Goal: Task Accomplishment & Management: Complete application form

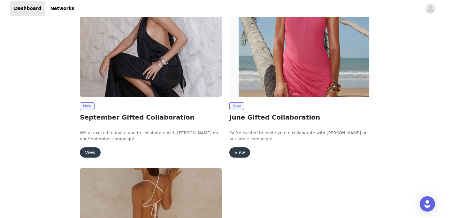
scroll to position [137, 0]
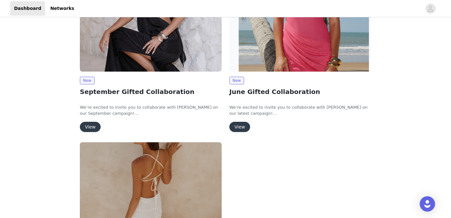
click at [88, 129] on button "View" at bounding box center [90, 127] width 21 height 10
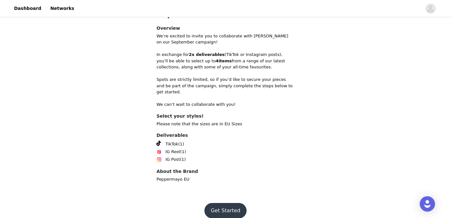
scroll to position [201, 0]
click at [235, 203] on button "Get Started" at bounding box center [225, 210] width 42 height 15
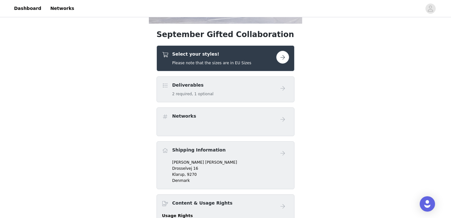
scroll to position [162, 0]
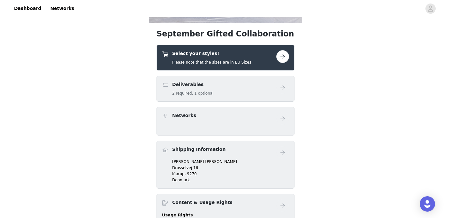
click at [282, 52] on button "button" at bounding box center [282, 56] width 13 height 13
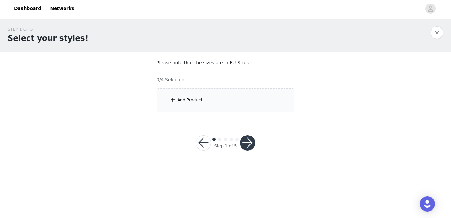
click at [218, 103] on div "Add Product" at bounding box center [226, 100] width 138 height 24
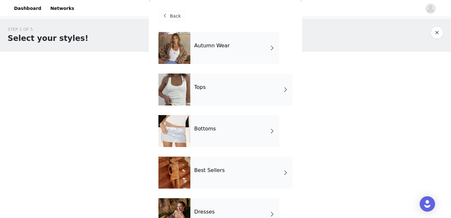
scroll to position [0, 0]
click at [233, 63] on div "Autumn Wear" at bounding box center [234, 48] width 89 height 32
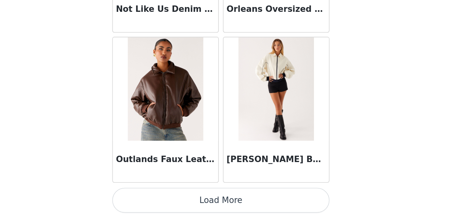
scroll to position [0, 0]
click at [158, 199] on button "Load More" at bounding box center [225, 206] width 134 height 15
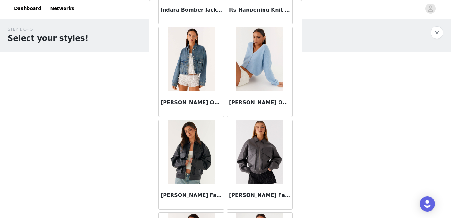
scroll to position [350, 0]
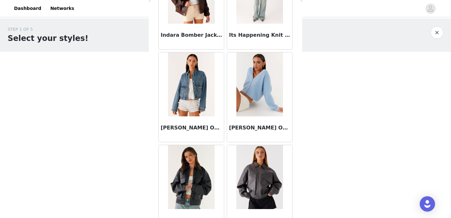
click at [444, 26] on div "STEP 1 OF 5 Select your styles!" at bounding box center [225, 35] width 451 height 33
click at [439, 30] on button "button" at bounding box center [437, 32] width 13 height 13
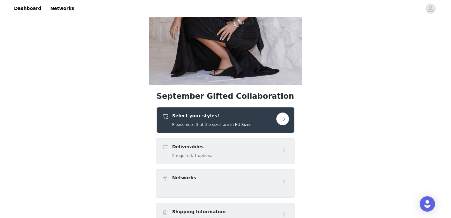
scroll to position [103, 0]
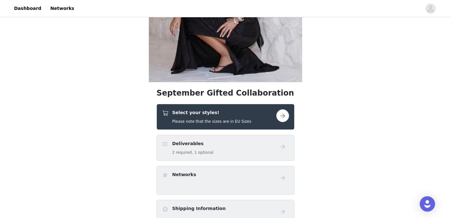
click at [275, 116] on div "Select your styles! Please note that the sizes are in EU Sizes" at bounding box center [219, 116] width 114 height 15
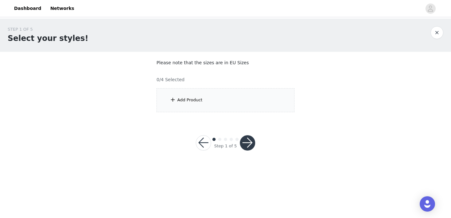
click at [211, 105] on div "Add Product" at bounding box center [226, 100] width 138 height 24
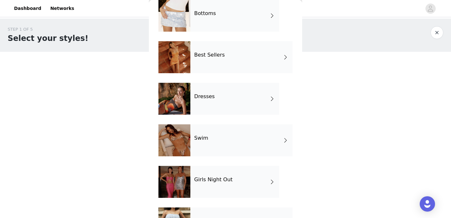
scroll to position [115, 0]
click at [211, 99] on h4 "Dresses" at bounding box center [204, 97] width 20 height 6
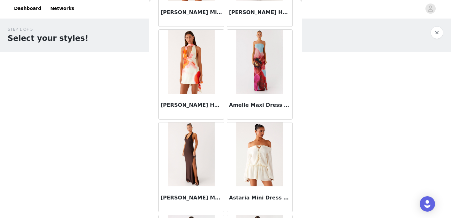
scroll to position [172, 0]
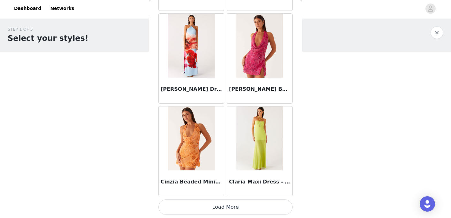
click at [255, 204] on button "Load More" at bounding box center [225, 206] width 134 height 15
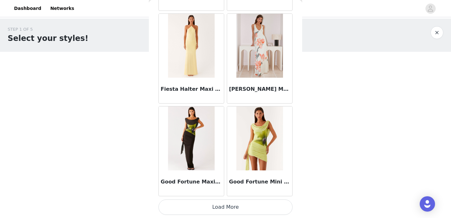
scroll to position [0, 0]
click at [210, 206] on button "Load More" at bounding box center [225, 206] width 134 height 15
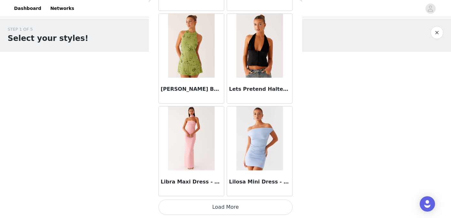
click at [204, 205] on button "Load More" at bounding box center [225, 206] width 134 height 15
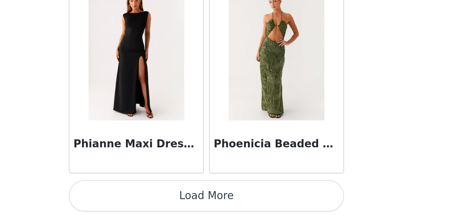
click at [158, 199] on button "Load More" at bounding box center [225, 206] width 134 height 15
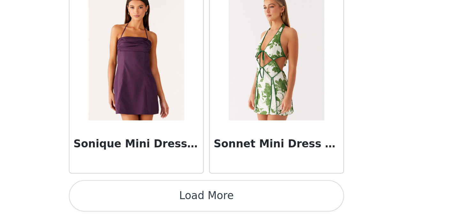
click at [158, 199] on button "Load More" at bounding box center [225, 206] width 134 height 15
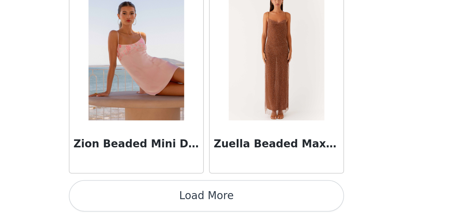
click at [158, 199] on button "Load More" at bounding box center [225, 206] width 134 height 15
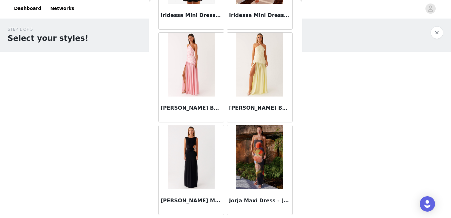
click at [440, 31] on button "button" at bounding box center [437, 32] width 13 height 13
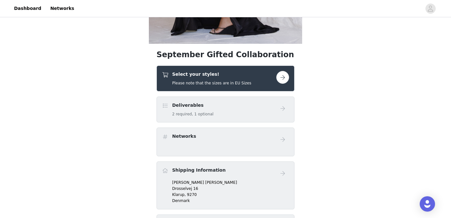
click at [224, 79] on div "Select your styles! Please note that the sizes are in EU Sizes" at bounding box center [211, 78] width 79 height 15
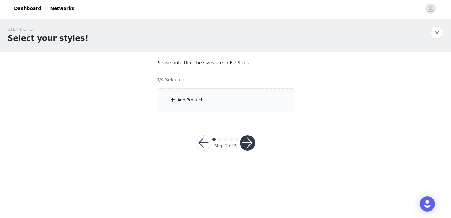
click at [227, 97] on div "Add Product" at bounding box center [226, 100] width 138 height 24
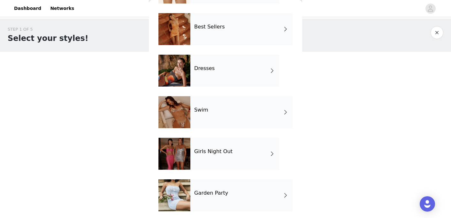
scroll to position [143, 0]
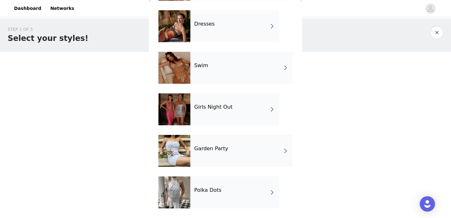
click at [226, 152] on div "Garden Party" at bounding box center [241, 151] width 102 height 32
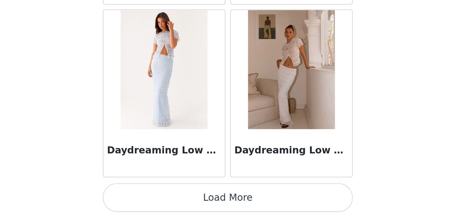
scroll to position [0, 0]
click at [158, 199] on button "Load More" at bounding box center [225, 206] width 134 height 15
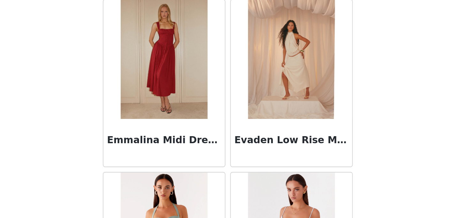
scroll to position [1321, 0]
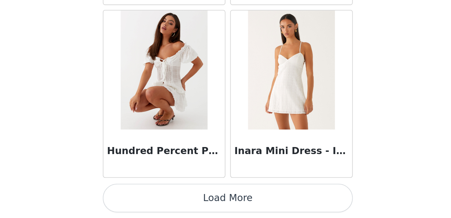
click at [158, 199] on button "Load More" at bounding box center [225, 206] width 134 height 15
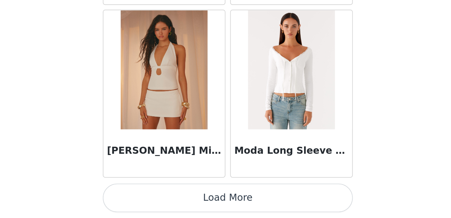
click at [158, 199] on button "Load More" at bounding box center [225, 206] width 134 height 15
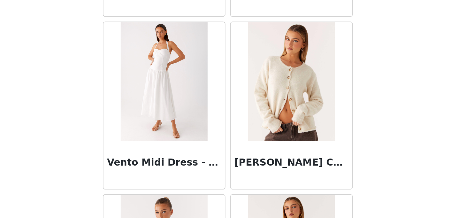
scroll to position [3534, 0]
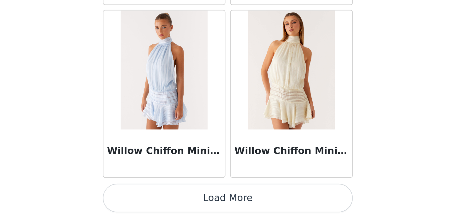
click at [158, 199] on button "Load More" at bounding box center [225, 206] width 134 height 15
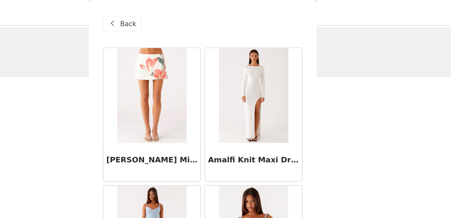
scroll to position [0, 0]
click at [170, 14] on span "Back" at bounding box center [175, 16] width 11 height 7
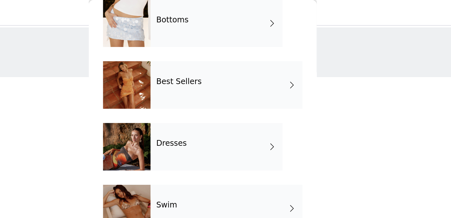
scroll to position [119, 0]
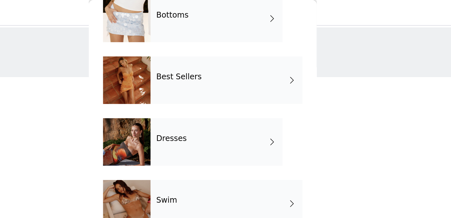
click at [190, 65] on div "Best Sellers" at bounding box center [241, 54] width 102 height 32
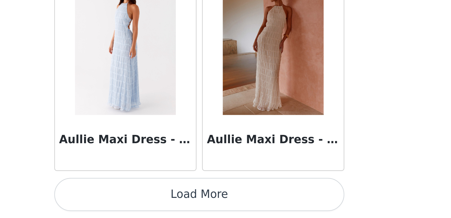
scroll to position [0, 0]
click at [158, 199] on button "Load More" at bounding box center [225, 206] width 134 height 15
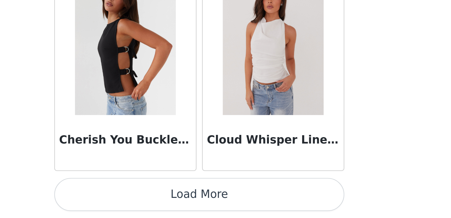
scroll to position [1, 0]
click at [158, 199] on button "Load More" at bounding box center [225, 206] width 134 height 15
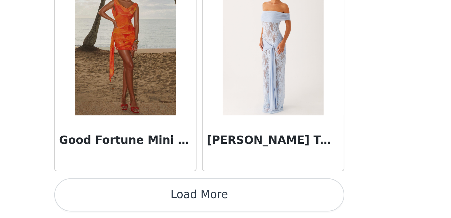
click at [158, 199] on button "Load More" at bounding box center [225, 206] width 134 height 15
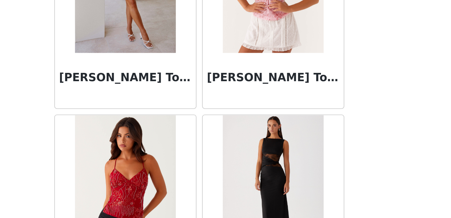
scroll to position [3347, 0]
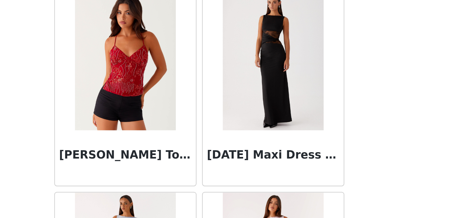
click at [236, 113] on img at bounding box center [259, 145] width 46 height 64
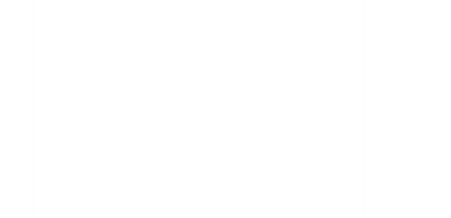
scroll to position [0, 0]
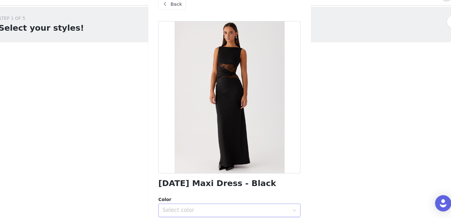
click at [199, 204] on div "Select color" at bounding box center [223, 210] width 122 height 12
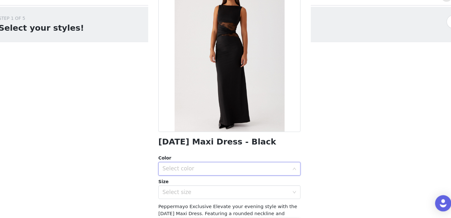
click at [199, 168] on div "Select color" at bounding box center [221, 171] width 119 height 6
click at [275, 165] on div "Select color" at bounding box center [223, 171] width 122 height 12
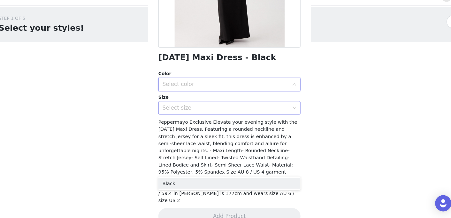
scroll to position [119, 0]
click at [214, 101] on div "Size" at bounding box center [225, 104] width 134 height 6
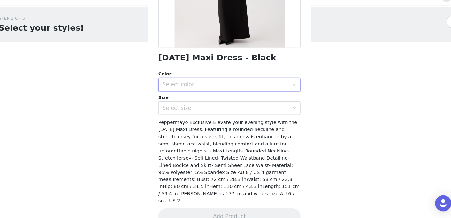
click at [214, 87] on div "Color Select color Size Select size" at bounding box center [225, 100] width 134 height 42
click at [213, 89] on div "Select color" at bounding box center [221, 92] width 119 height 6
click at [204, 101] on li "Black" at bounding box center [225, 106] width 134 height 10
click at [202, 111] on div "Select size" at bounding box center [221, 114] width 119 height 6
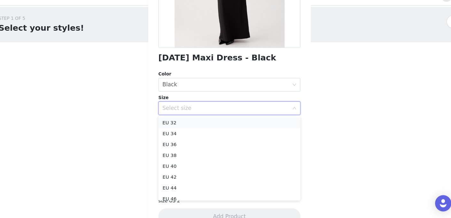
click at [191, 123] on li "EU 32" at bounding box center [225, 128] width 134 height 10
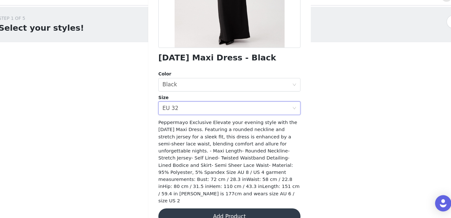
click at [216, 209] on button "Add Product" at bounding box center [225, 216] width 134 height 15
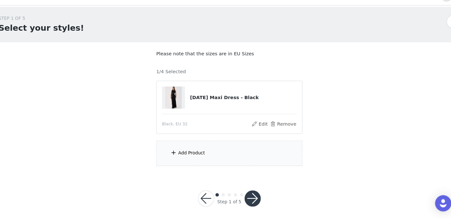
click at [181, 153] on div "Add Product" at bounding box center [189, 156] width 25 height 6
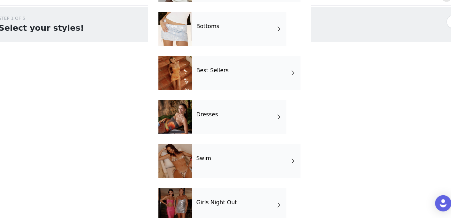
scroll to position [92, 0]
click at [207, 80] on div "Best Sellers" at bounding box center [241, 81] width 102 height 32
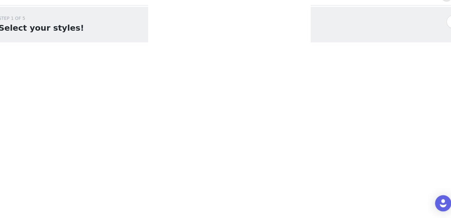
scroll to position [0, 0]
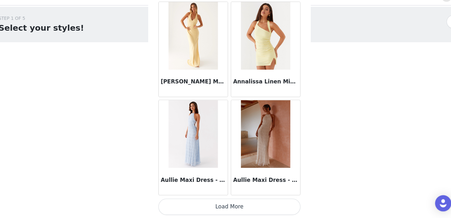
click at [215, 199] on button "Load More" at bounding box center [225, 206] width 134 height 15
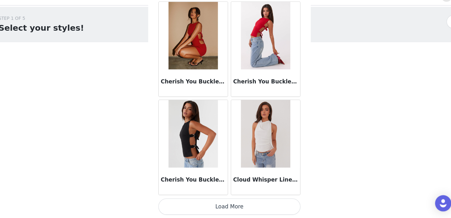
click at [215, 199] on button "Load More" at bounding box center [225, 206] width 134 height 15
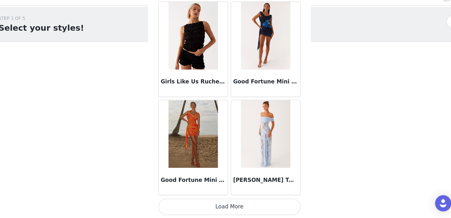
click at [219, 199] on button "Load More" at bounding box center [225, 206] width 134 height 15
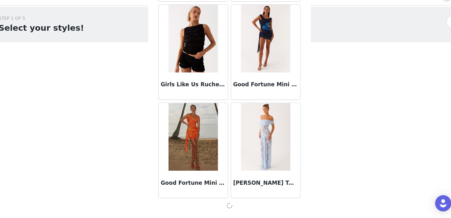
scroll to position [2610, 0]
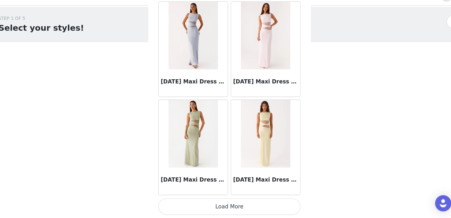
click at [215, 199] on button "Load More" at bounding box center [225, 206] width 134 height 15
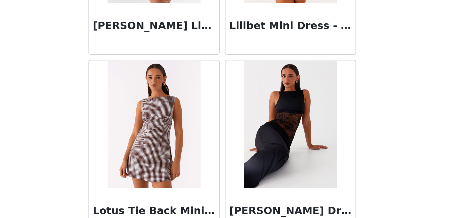
scroll to position [3812, 0]
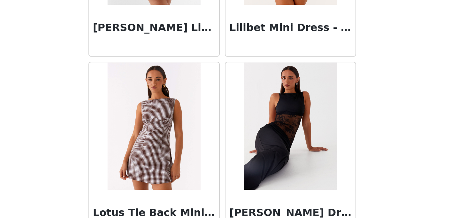
click at [236, 111] on img at bounding box center [259, 143] width 46 height 64
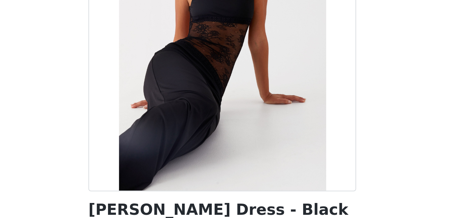
scroll to position [94, 0]
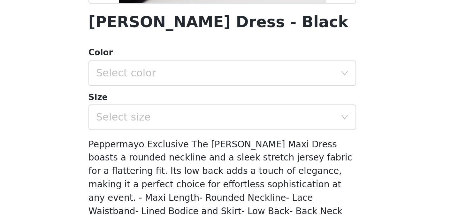
click at [158, 103] on div "Color Select color" at bounding box center [225, 113] width 134 height 20
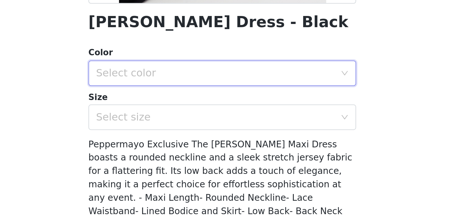
click at [162, 111] on div "Select color" at bounding box center [223, 117] width 122 height 12
click at [158, 125] on li "Black" at bounding box center [225, 130] width 134 height 10
click at [162, 135] on div "Select size" at bounding box center [221, 138] width 119 height 6
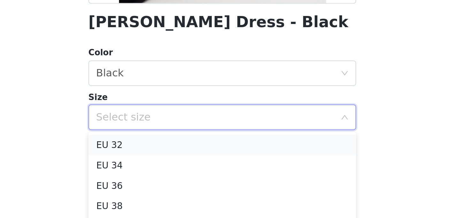
click at [158, 147] on li "EU 32" at bounding box center [225, 152] width 134 height 10
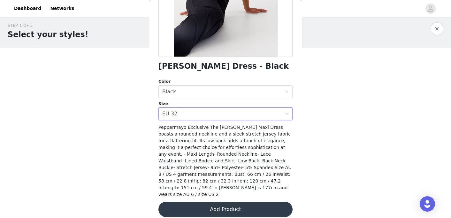
scroll to position [119, 0]
click at [228, 206] on button "Add Product" at bounding box center [225, 209] width 134 height 15
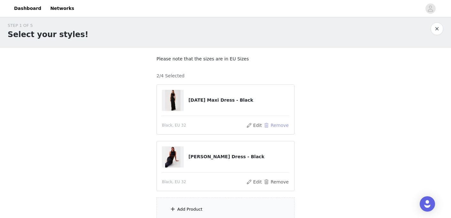
click at [273, 127] on button "Remove" at bounding box center [277, 125] width 26 height 8
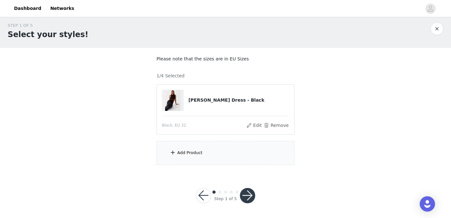
click at [242, 160] on div "Add Product" at bounding box center [226, 153] width 138 height 24
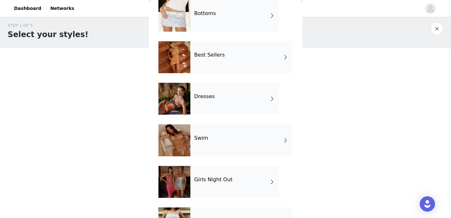
scroll to position [177, 0]
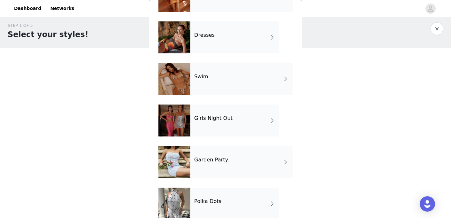
click at [226, 116] on h4 "Girls Night Out" at bounding box center [213, 118] width 38 height 6
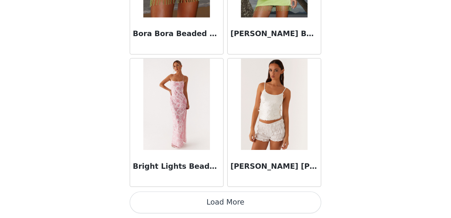
scroll to position [4, 0]
click at [158, 199] on button "Load More" at bounding box center [225, 206] width 134 height 15
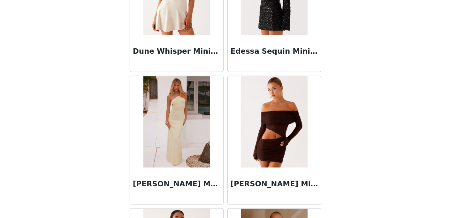
scroll to position [1677, 0]
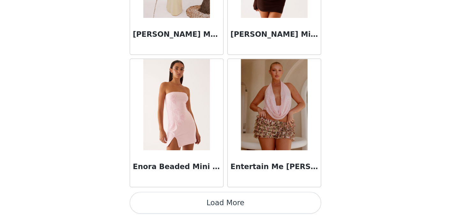
click at [158, 199] on button "Load More" at bounding box center [225, 206] width 134 height 15
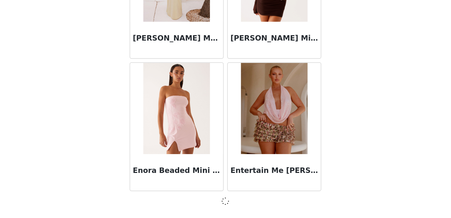
scroll to position [4, 0]
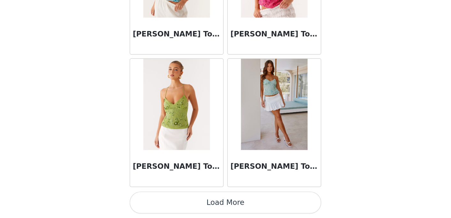
click at [158, 199] on button "Load More" at bounding box center [225, 206] width 134 height 15
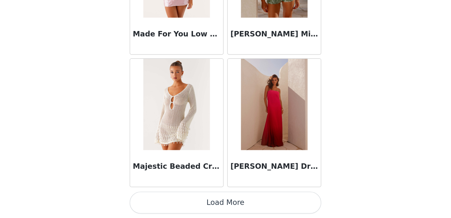
click at [165, 199] on button "Load More" at bounding box center [225, 206] width 134 height 15
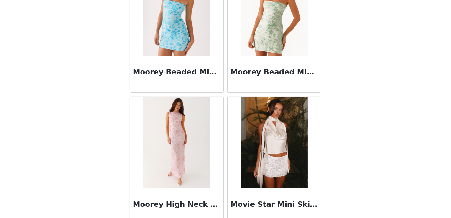
scroll to position [3784, 0]
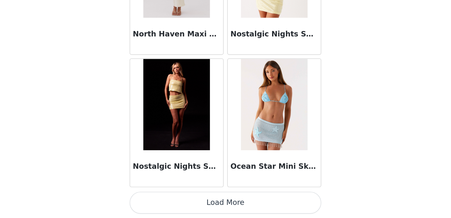
click at [165, 199] on button "Load More" at bounding box center [225, 206] width 134 height 15
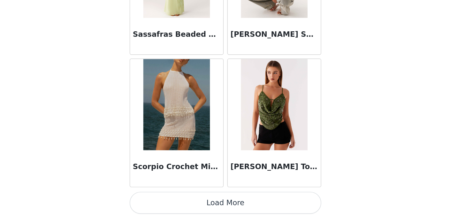
click at [159, 199] on button "Load More" at bounding box center [225, 206] width 134 height 15
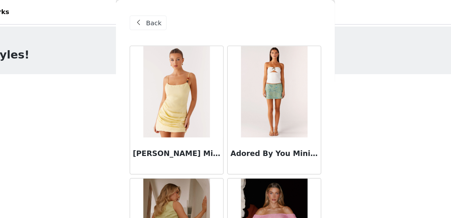
scroll to position [0, 0]
click at [170, 17] on span "Back" at bounding box center [175, 16] width 11 height 7
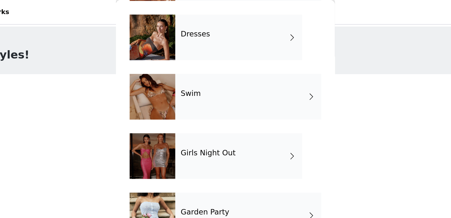
scroll to position [188, 0]
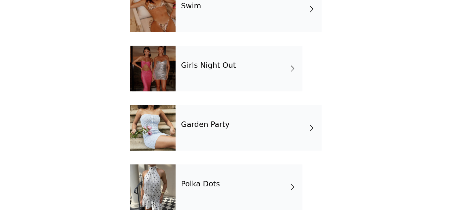
click at [194, 146] on h4 "Garden Party" at bounding box center [211, 149] width 34 height 6
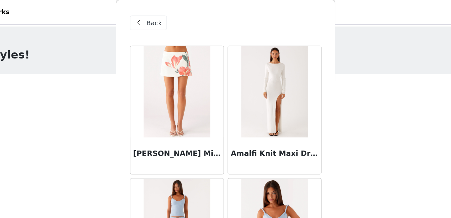
scroll to position [0, 0]
click at [170, 17] on span "Back" at bounding box center [175, 16] width 11 height 7
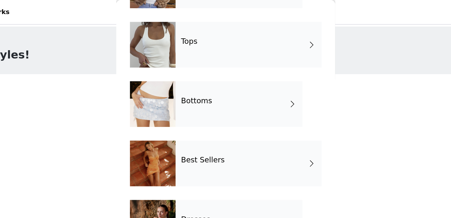
scroll to position [58, 0]
click at [190, 109] on div "Best Sellers" at bounding box center [241, 114] width 102 height 32
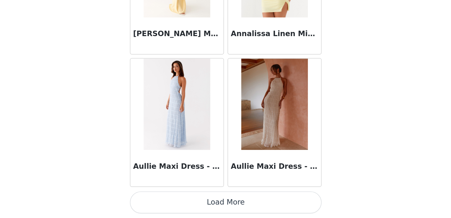
scroll to position [4, 0]
click at [162, 199] on button "Load More" at bounding box center [225, 206] width 134 height 15
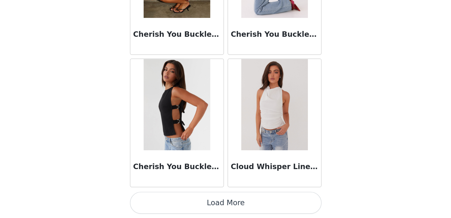
click at [184, 199] on button "Load More" at bounding box center [225, 206] width 134 height 15
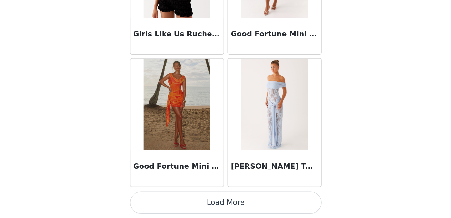
scroll to position [4, 0]
click at [180, 199] on button "Load More" at bounding box center [225, 206] width 134 height 15
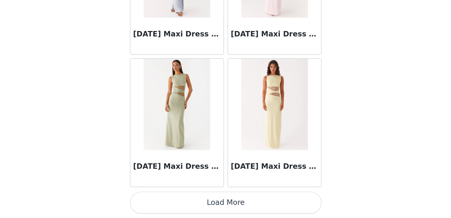
click at [170, 199] on button "Load More" at bounding box center [225, 206] width 134 height 15
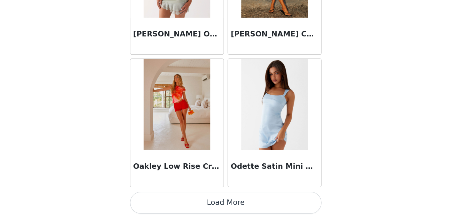
click at [166, 199] on button "Load More" at bounding box center [225, 206] width 134 height 15
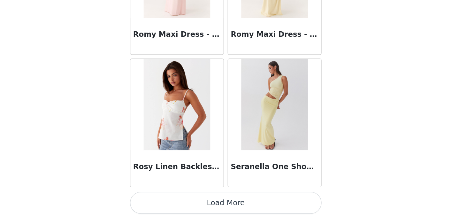
click at [165, 199] on button "Load More" at bounding box center [225, 206] width 134 height 15
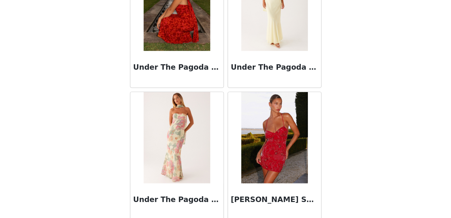
scroll to position [6087, 0]
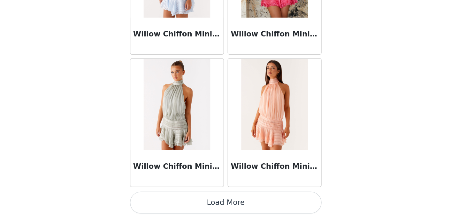
click at [163, 199] on button "Load More" at bounding box center [225, 206] width 134 height 15
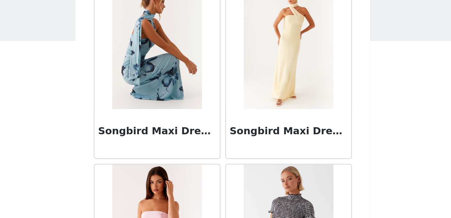
scroll to position [5721, 0]
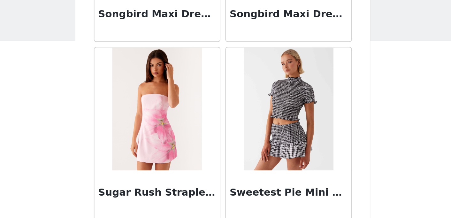
click at [168, 55] on img at bounding box center [191, 87] width 46 height 64
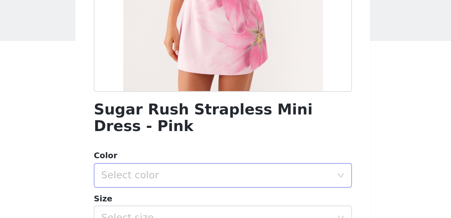
click at [162, 119] on div "Select color" at bounding box center [221, 122] width 119 height 6
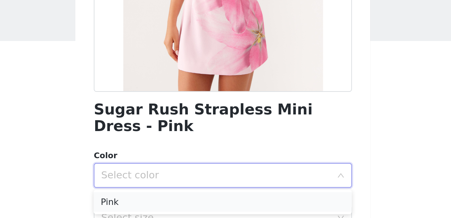
click at [158, 130] on li "Pink" at bounding box center [225, 135] width 134 height 10
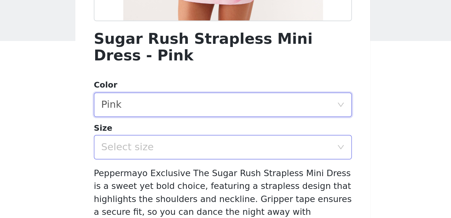
click at [162, 104] on div "Select size" at bounding box center [221, 107] width 119 height 6
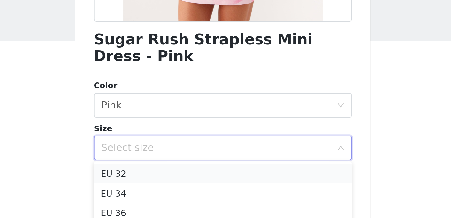
click at [158, 116] on li "EU 32" at bounding box center [225, 121] width 134 height 10
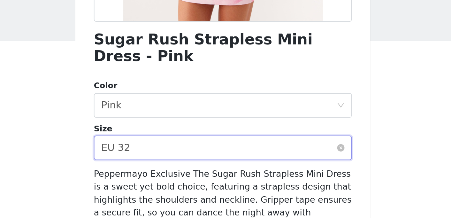
click at [162, 101] on div "Select size EU 32" at bounding box center [223, 107] width 122 height 12
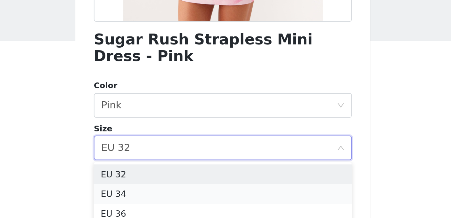
click at [158, 126] on li "EU 34" at bounding box center [225, 131] width 134 height 10
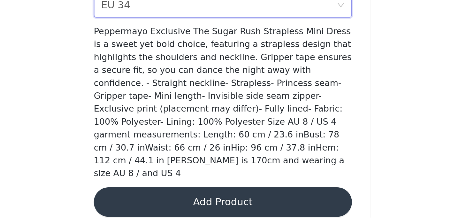
click at [158, 202] on button "Add Product" at bounding box center [225, 209] width 134 height 15
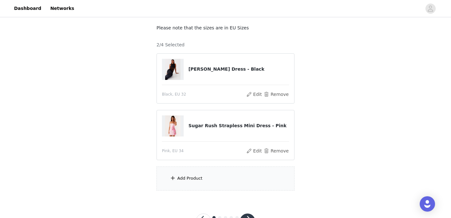
click at [226, 171] on div "Add Product" at bounding box center [226, 178] width 138 height 24
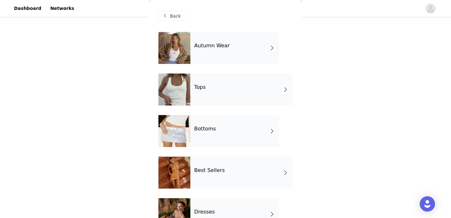
click at [213, 81] on div "Tops" at bounding box center [241, 89] width 102 height 32
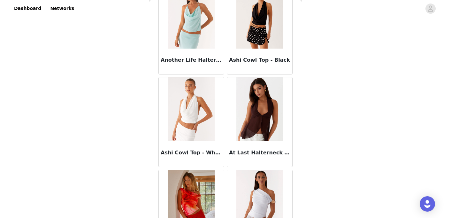
scroll to position [756, 0]
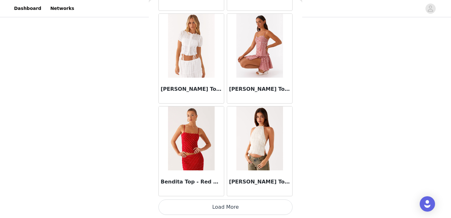
click at [224, 202] on button "Load More" at bounding box center [225, 206] width 134 height 15
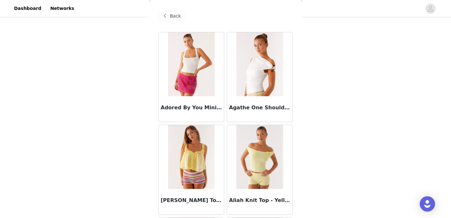
scroll to position [-1, 0]
click at [172, 23] on div "Back" at bounding box center [225, 16] width 134 height 32
click at [170, 14] on div "Back" at bounding box center [171, 16] width 26 height 10
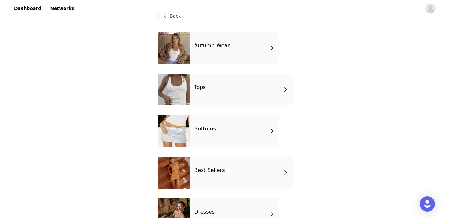
click at [213, 39] on div "Autumn Wear" at bounding box center [234, 48] width 89 height 32
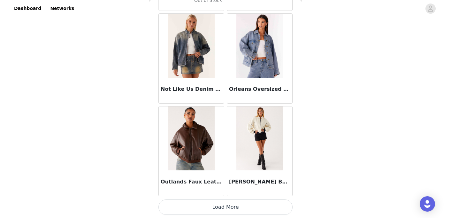
scroll to position [61, 0]
click at [234, 203] on button "Load More" at bounding box center [225, 206] width 134 height 15
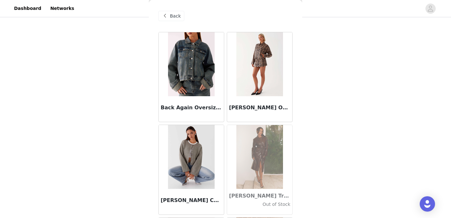
scroll to position [0, 0]
click at [175, 11] on div "Back" at bounding box center [171, 16] width 26 height 10
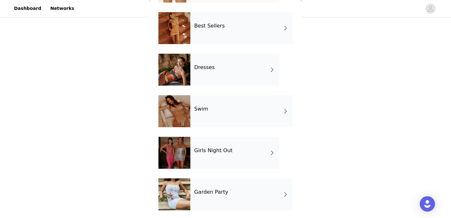
scroll to position [144, 0]
click at [231, 74] on div "Dresses" at bounding box center [234, 70] width 89 height 32
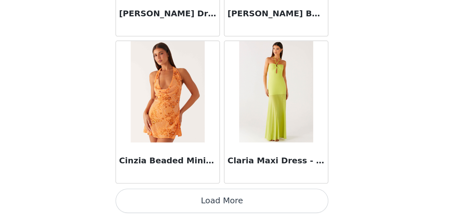
scroll to position [61, 0]
click at [158, 199] on button "Load More" at bounding box center [225, 206] width 134 height 15
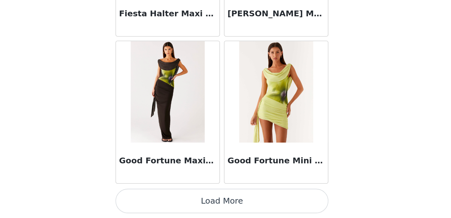
click at [158, 199] on button "Load More" at bounding box center [225, 206] width 134 height 15
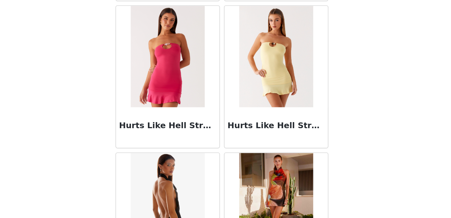
scroll to position [1960, 0]
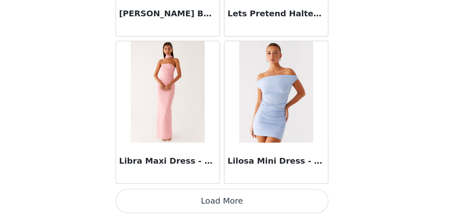
click at [158, 199] on button "Load More" at bounding box center [225, 206] width 134 height 15
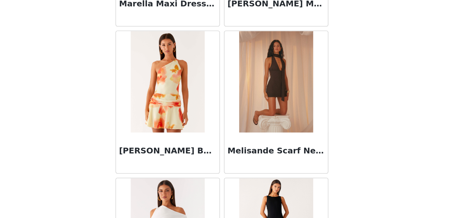
scroll to position [3192, 0]
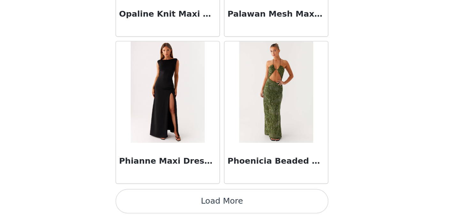
click at [158, 199] on button "Load More" at bounding box center [225, 206] width 134 height 15
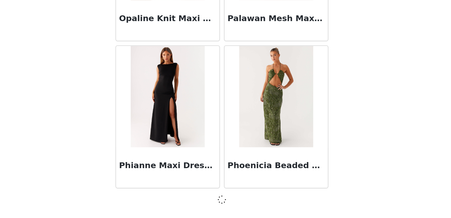
scroll to position [3536, 0]
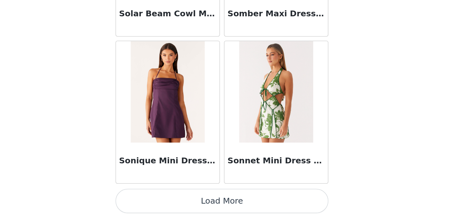
click at [158, 199] on button "Load More" at bounding box center [225, 206] width 134 height 15
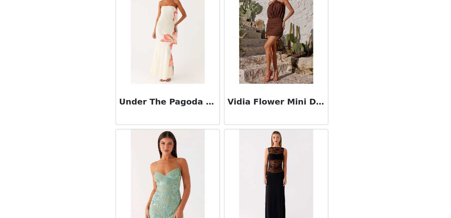
scroll to position [4931, 0]
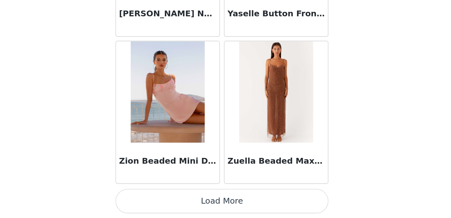
click at [158, 199] on button "Load More" at bounding box center [225, 206] width 134 height 15
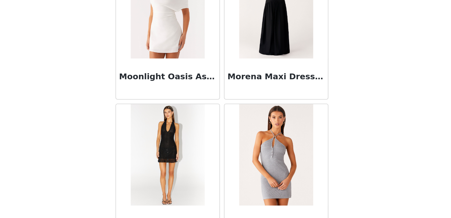
scroll to position [3148, 0]
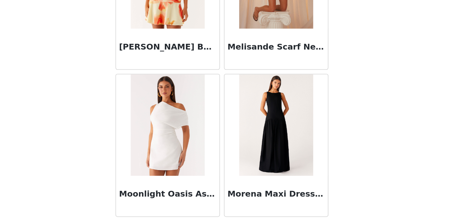
click at [168, 127] on img at bounding box center [191, 159] width 46 height 64
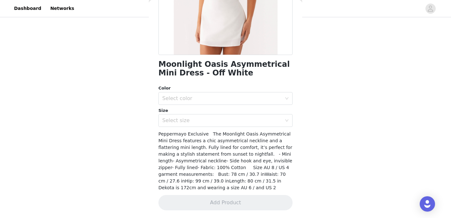
scroll to position [120, 0]
click at [209, 95] on div "Select color" at bounding box center [223, 99] width 122 height 12
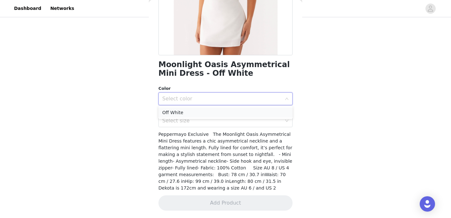
click at [192, 116] on li "Off White" at bounding box center [225, 112] width 134 height 10
click at [193, 120] on div "Select size" at bounding box center [221, 121] width 119 height 6
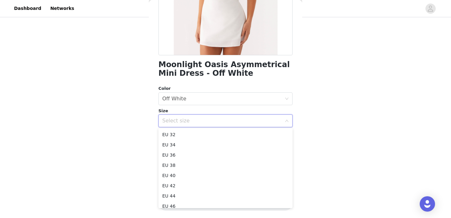
click at [130, 131] on div "STEP 1 OF 5 Select your styles! Please note that the sizes are in EU Sizes 2/4 …" at bounding box center [225, 65] width 451 height 214
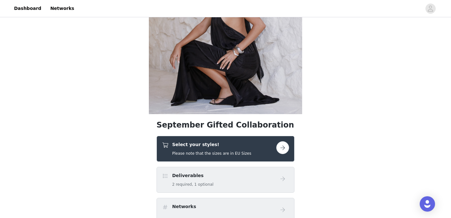
scroll to position [77, 0]
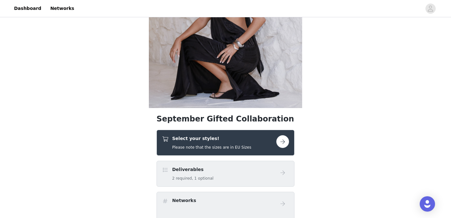
click at [208, 144] on h5 "Please note that the sizes are in EU Sizes" at bounding box center [211, 147] width 79 height 6
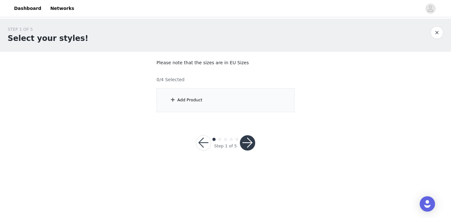
click at [175, 101] on span at bounding box center [173, 100] width 6 height 8
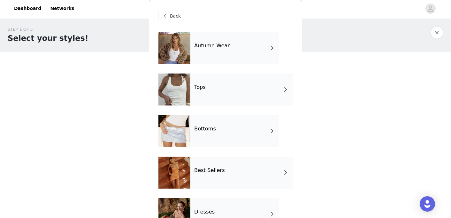
scroll to position [52, 0]
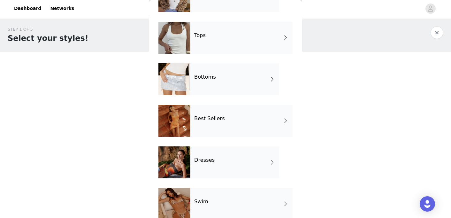
click at [204, 155] on div "Dresses" at bounding box center [234, 162] width 89 height 32
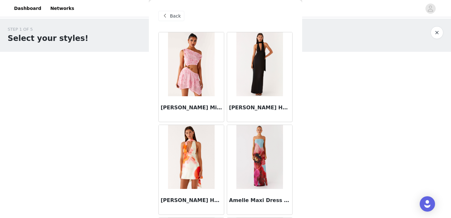
scroll to position [0, 0]
click at [169, 9] on div "Back" at bounding box center [225, 16] width 134 height 32
click at [170, 13] on span "Back" at bounding box center [175, 16] width 11 height 7
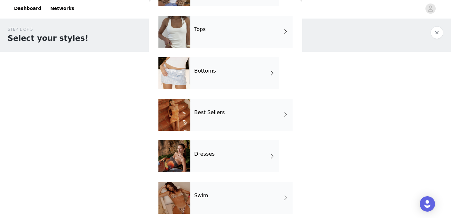
scroll to position [64, 0]
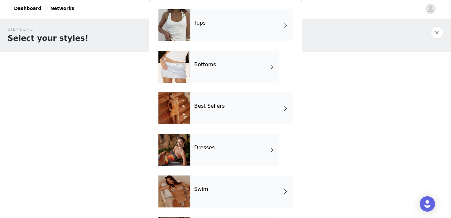
click at [222, 107] on h4 "Best Sellers" at bounding box center [209, 106] width 31 height 6
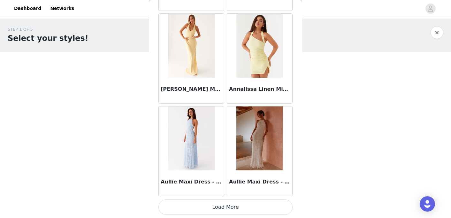
scroll to position [0, 0]
click at [239, 209] on button "Load More" at bounding box center [225, 206] width 134 height 15
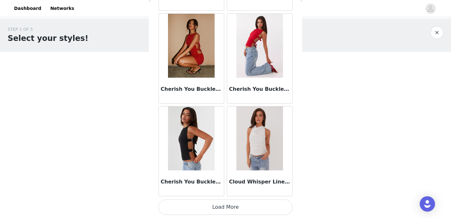
click at [222, 206] on button "Load More" at bounding box center [225, 206] width 134 height 15
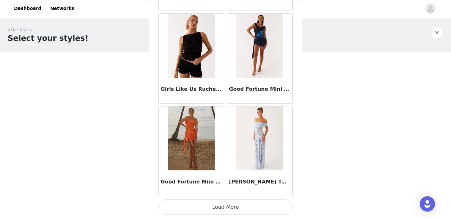
click at [226, 211] on button "Load More" at bounding box center [225, 206] width 134 height 15
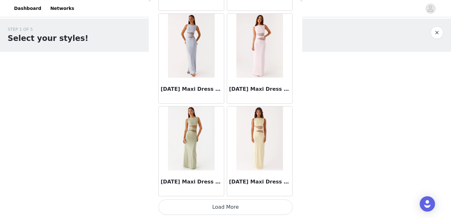
click at [232, 205] on button "Load More" at bounding box center [225, 206] width 134 height 15
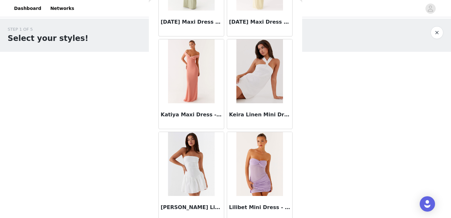
scroll to position [3927, 0]
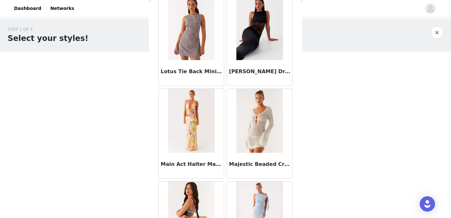
click at [265, 43] on img at bounding box center [259, 28] width 46 height 64
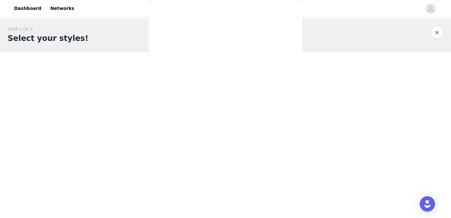
scroll to position [119, 0]
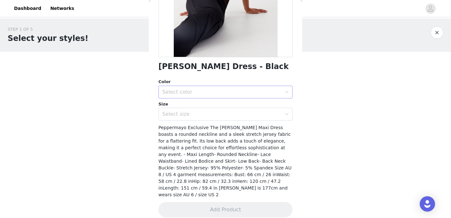
click at [226, 91] on div "Select color" at bounding box center [221, 92] width 119 height 6
click at [208, 111] on li "Black" at bounding box center [225, 106] width 134 height 10
click at [207, 113] on div "Select size" at bounding box center [221, 114] width 119 height 6
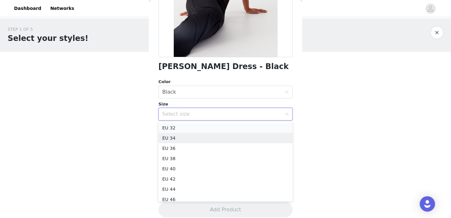
click at [194, 127] on li "EU 32" at bounding box center [225, 128] width 134 height 10
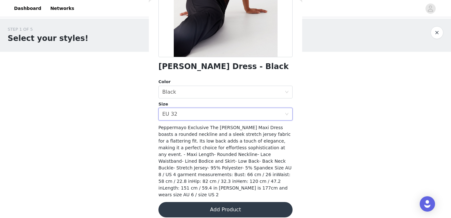
click at [224, 203] on button "Add Product" at bounding box center [225, 209] width 134 height 15
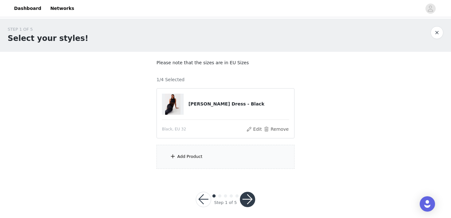
click at [271, 160] on div "Add Product" at bounding box center [226, 157] width 138 height 24
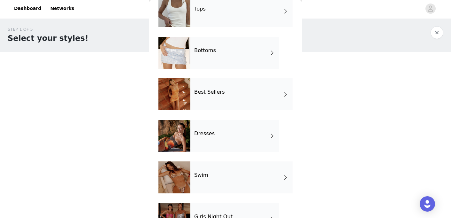
scroll to position [78, 0]
click at [222, 108] on div "Best Sellers" at bounding box center [241, 94] width 102 height 32
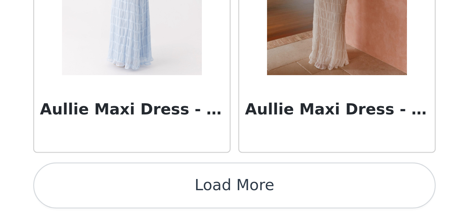
scroll to position [4, 0]
click at [158, 199] on button "Load More" at bounding box center [225, 206] width 134 height 15
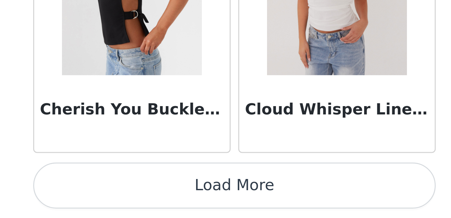
click at [158, 199] on button "Load More" at bounding box center [225, 206] width 134 height 15
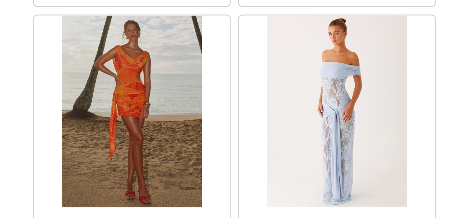
scroll to position [2569, 0]
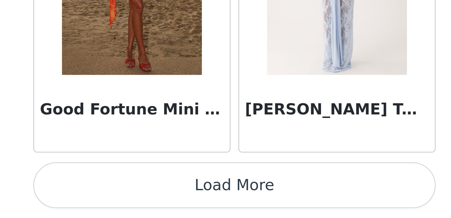
click at [158, 199] on button "Load More" at bounding box center [225, 206] width 134 height 15
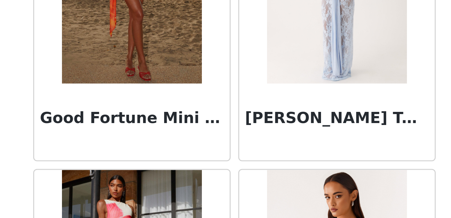
scroll to position [4, 0]
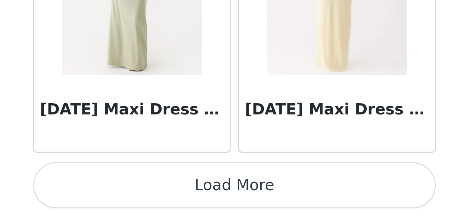
click at [158, 199] on button "Load More" at bounding box center [225, 206] width 134 height 15
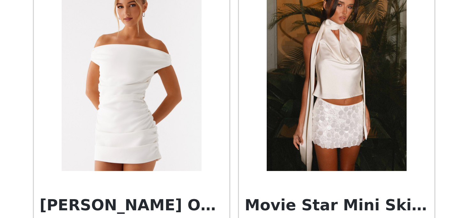
scroll to position [4248, 0]
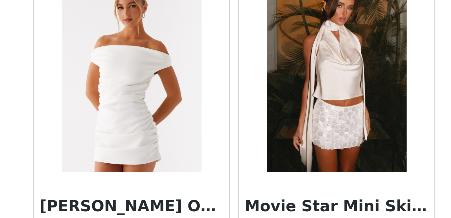
click at [168, 139] on img at bounding box center [191, 171] width 46 height 64
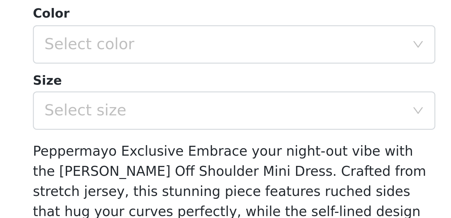
scroll to position [4, 0]
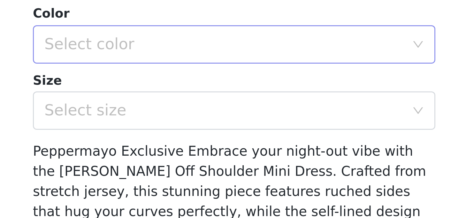
click at [162, 157] on div "Select color" at bounding box center [221, 160] width 119 height 6
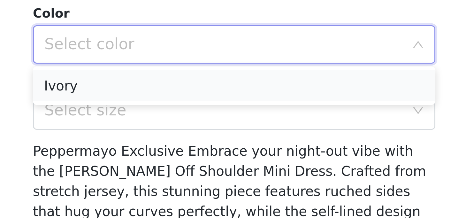
click at [158, 169] on li "Ivory" at bounding box center [225, 174] width 134 height 10
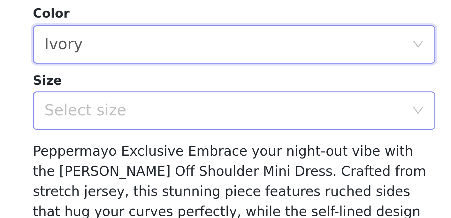
click at [162, 179] on div "Select size" at bounding box center [221, 182] width 119 height 6
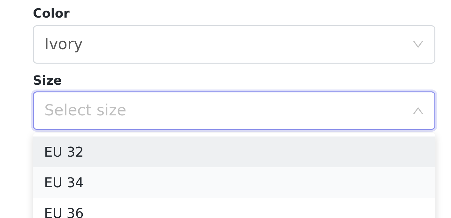
click at [158, 201] on li "EU 34" at bounding box center [225, 206] width 134 height 10
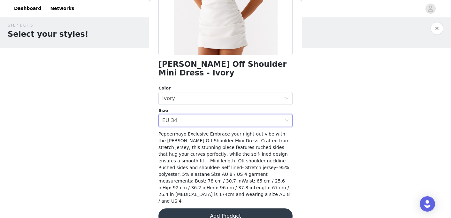
scroll to position [120, 0]
click at [221, 209] on button "Add Product" at bounding box center [225, 216] width 134 height 15
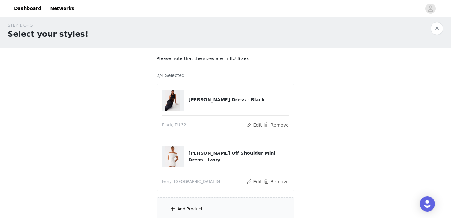
scroll to position [54, 0]
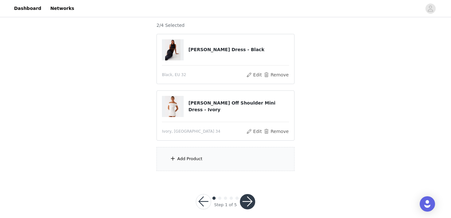
click at [216, 169] on div "Add Product" at bounding box center [226, 159] width 138 height 24
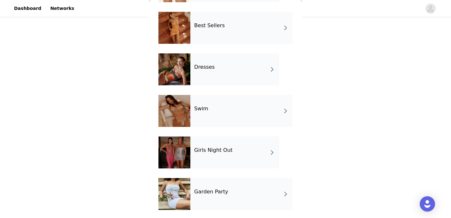
scroll to position [167, 0]
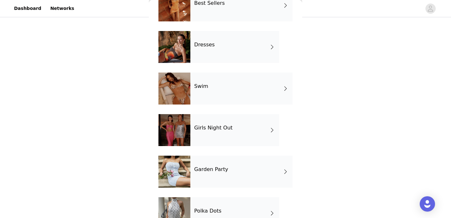
click at [202, 164] on div "Garden Party" at bounding box center [241, 172] width 102 height 32
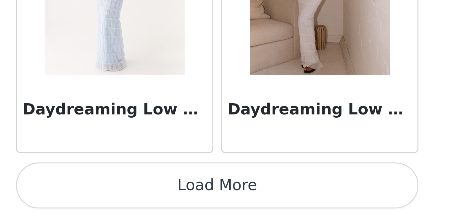
scroll to position [42, 0]
click at [158, 199] on button "Load More" at bounding box center [225, 206] width 134 height 15
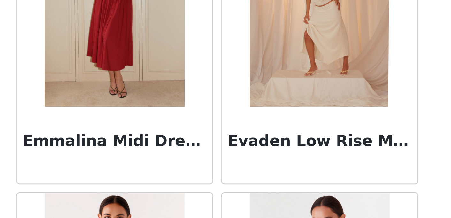
scroll to position [1263, 0]
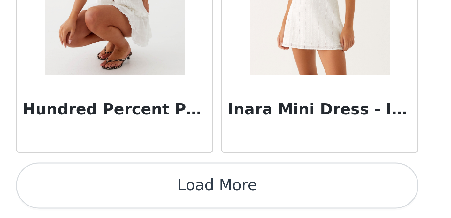
click at [158, 199] on button "Load More" at bounding box center [225, 206] width 134 height 15
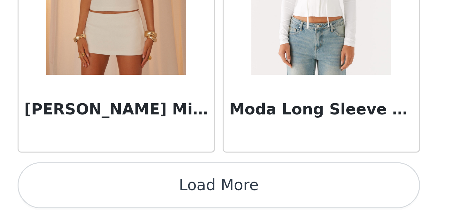
scroll to position [2613, 0]
click at [158, 199] on button "Load More" at bounding box center [225, 206] width 134 height 15
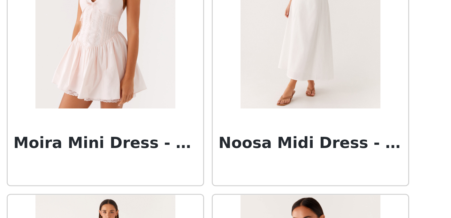
scroll to position [2672, 0]
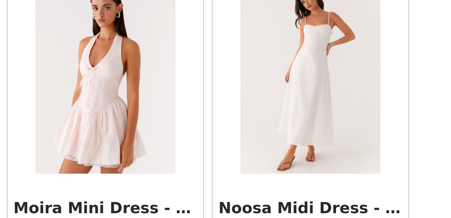
click at [236, 139] on img at bounding box center [259, 171] width 46 height 64
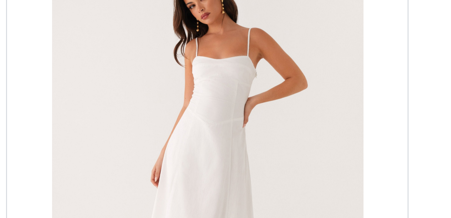
scroll to position [43, 0]
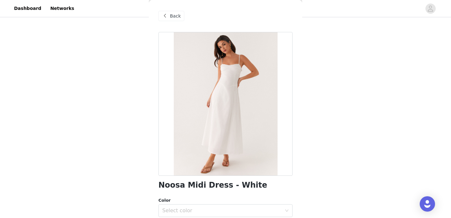
click at [165, 18] on span at bounding box center [165, 16] width 8 height 8
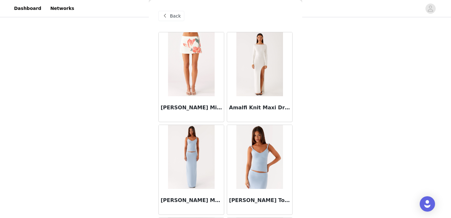
click at [169, 12] on div "Back" at bounding box center [171, 16] width 26 height 10
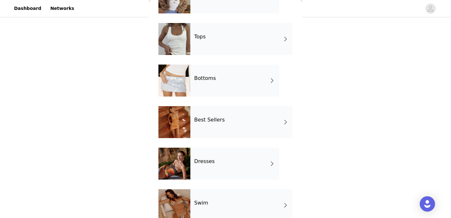
scroll to position [50, 0]
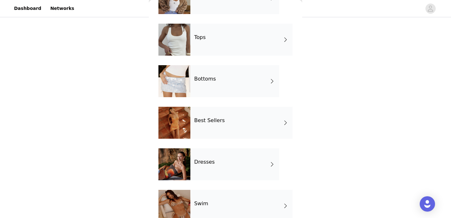
click at [215, 117] on div "Best Sellers" at bounding box center [241, 123] width 102 height 32
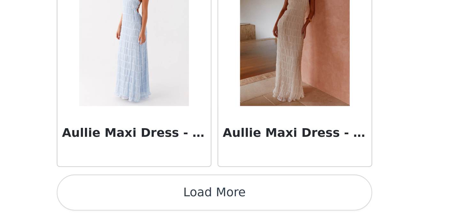
scroll to position [61, 0]
click at [158, 199] on button "Load More" at bounding box center [225, 206] width 134 height 15
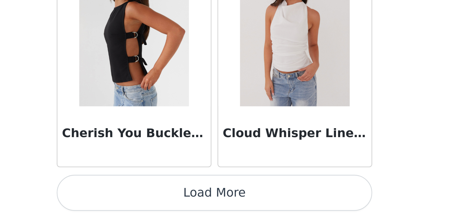
click at [158, 199] on button "Load More" at bounding box center [225, 206] width 134 height 15
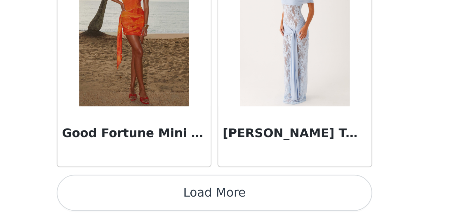
click at [158, 199] on button "Load More" at bounding box center [225, 206] width 134 height 15
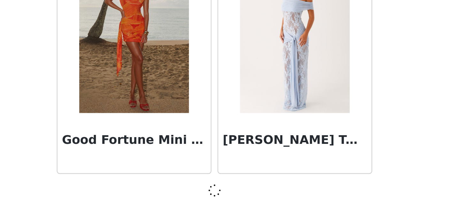
scroll to position [2610, 0]
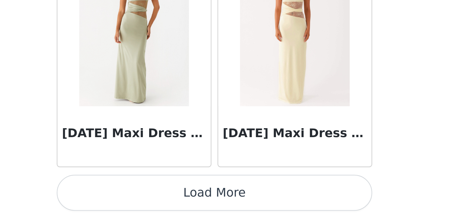
click at [158, 199] on button "Load More" at bounding box center [225, 206] width 134 height 15
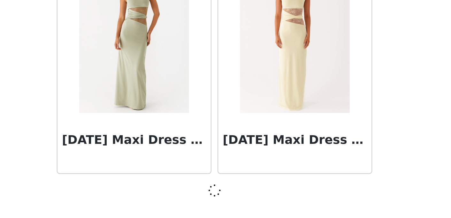
scroll to position [3536, 0]
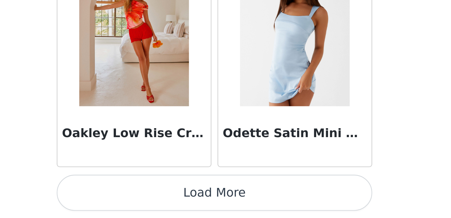
click at [158, 199] on button "Load More" at bounding box center [225, 206] width 134 height 15
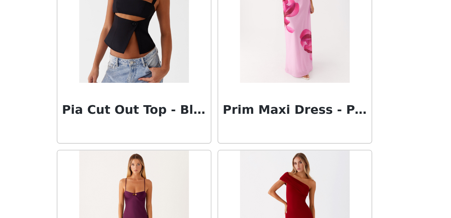
scroll to position [5197, 0]
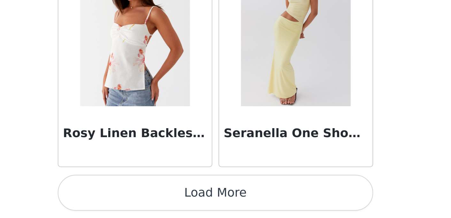
click at [158, 199] on button "Load More" at bounding box center [225, 206] width 134 height 15
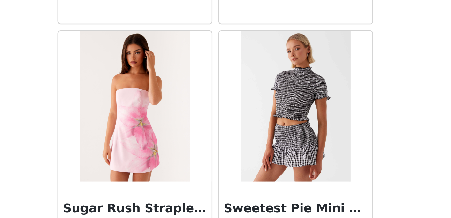
scroll to position [5640, 0]
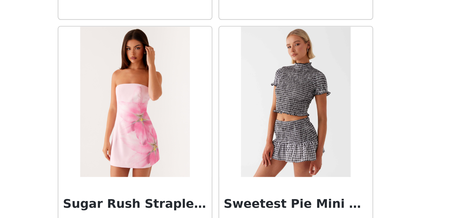
click at [168, 136] on img at bounding box center [191, 168] width 46 height 64
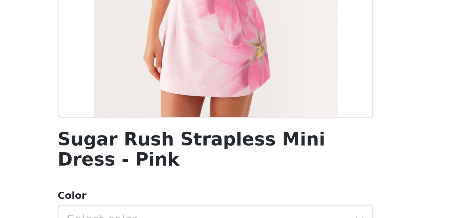
scroll to position [46, 0]
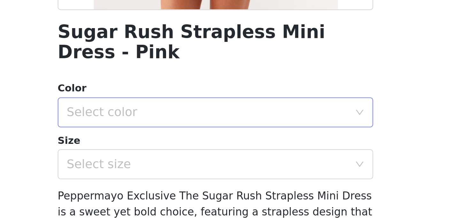
click at [162, 167] on div "Select color" at bounding box center [223, 173] width 122 height 12
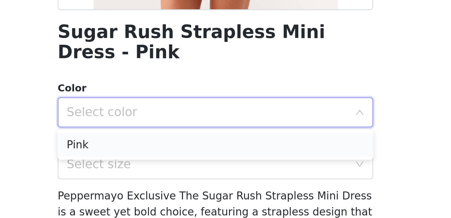
click at [158, 181] on li "Pink" at bounding box center [225, 186] width 134 height 10
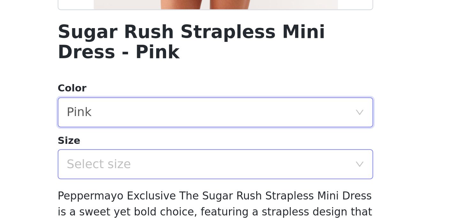
click at [162, 192] on div "Select size" at bounding box center [221, 195] width 119 height 6
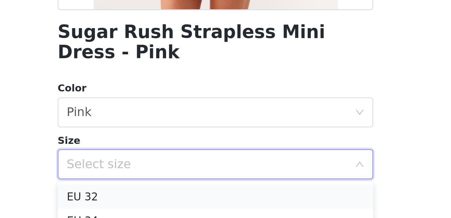
click at [158, 203] on li "EU 32" at bounding box center [225, 208] width 134 height 10
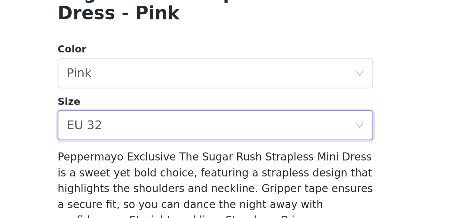
scroll to position [63, 0]
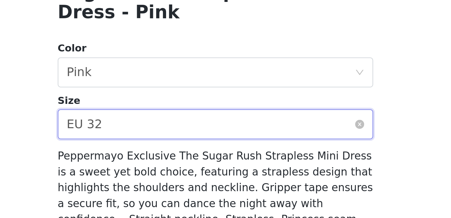
click at [158, 59] on div "Sugar Rush Strapless Mini Dress - Pink Color Select color Pink Size Select size…" at bounding box center [225, 132] width 134 height 327
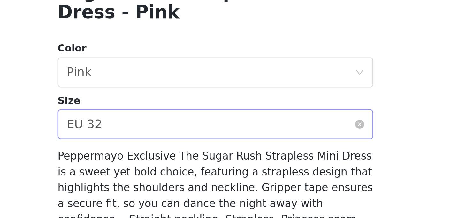
click at [162, 172] on div "Select size EU 32" at bounding box center [223, 178] width 122 height 12
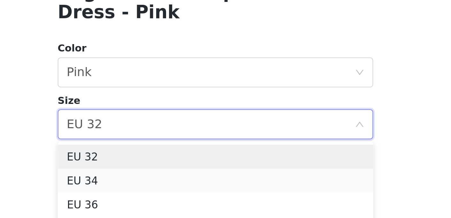
click at [158, 197] on li "EU 34" at bounding box center [225, 202] width 134 height 10
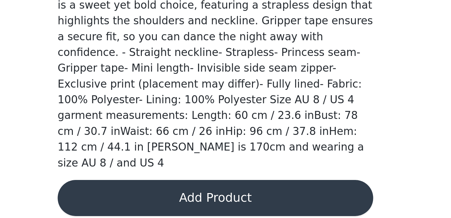
scroll to position [134, 0]
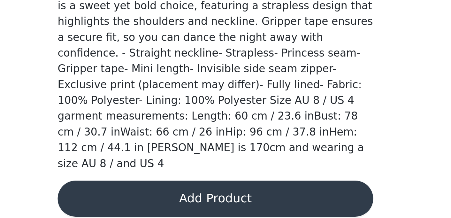
click at [158, 202] on button "Add Product" at bounding box center [225, 209] width 134 height 15
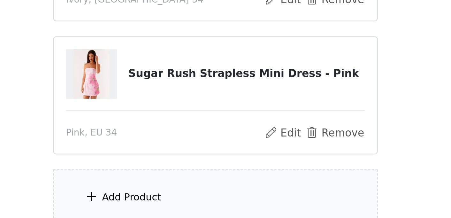
click at [157, 197] on div "Add Product" at bounding box center [226, 209] width 138 height 24
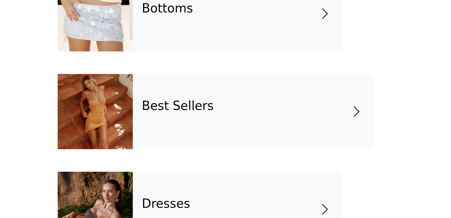
scroll to position [0, 0]
click at [190, 157] on div "Best Sellers" at bounding box center [241, 173] width 102 height 32
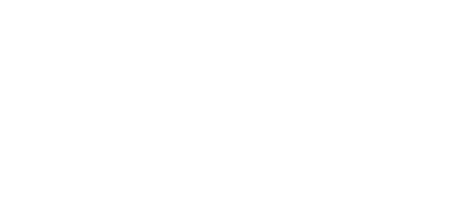
scroll to position [0, 0]
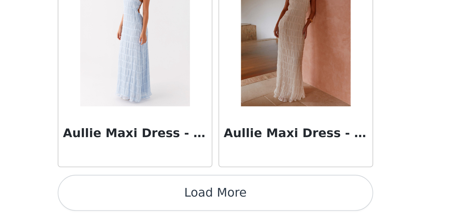
click at [158, 199] on button "Load More" at bounding box center [225, 206] width 134 height 15
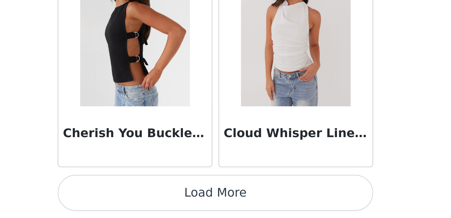
click at [158, 199] on button "Load More" at bounding box center [225, 206] width 134 height 15
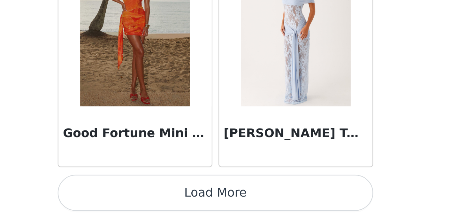
click at [158, 199] on button "Load More" at bounding box center [225, 206] width 134 height 15
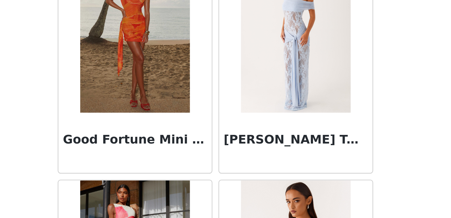
scroll to position [117, 0]
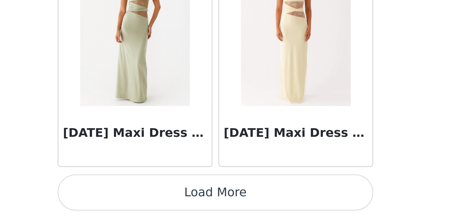
click at [158, 199] on button "Load More" at bounding box center [225, 206] width 134 height 15
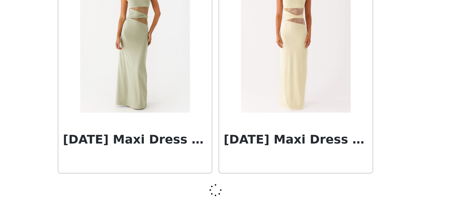
scroll to position [3536, 0]
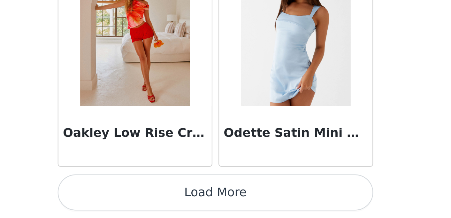
click at [158, 199] on button "Load More" at bounding box center [225, 206] width 134 height 15
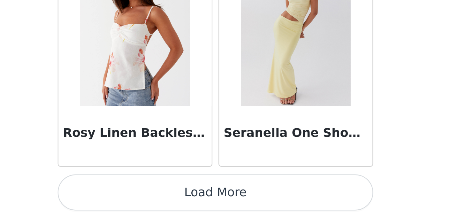
click at [158, 199] on button "Load More" at bounding box center [225, 206] width 134 height 15
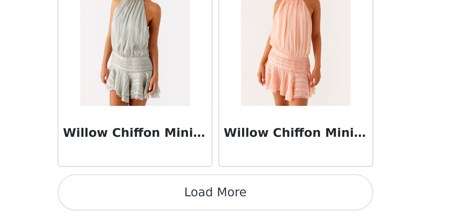
click at [158, 199] on button "Load More" at bounding box center [225, 206] width 134 height 15
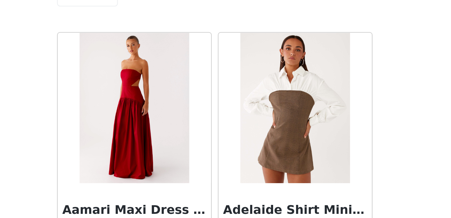
scroll to position [0, 0]
click at [158, 3] on div "Back" at bounding box center [225, 16] width 134 height 32
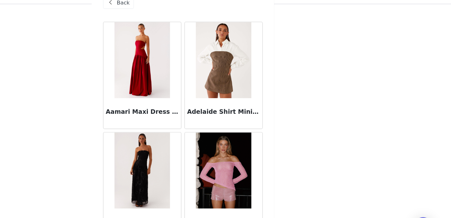
click at [170, 13] on span "Back" at bounding box center [175, 16] width 11 height 7
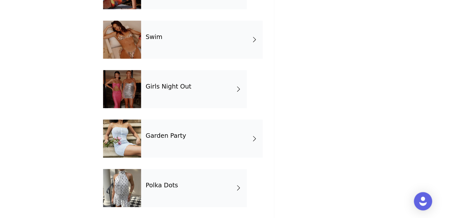
scroll to position [117, 0]
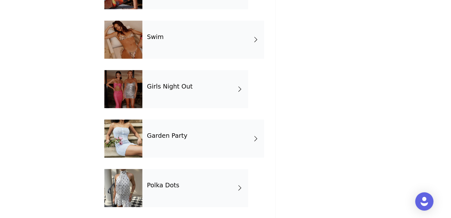
click at [190, 177] on div "Polka Dots" at bounding box center [234, 193] width 89 height 32
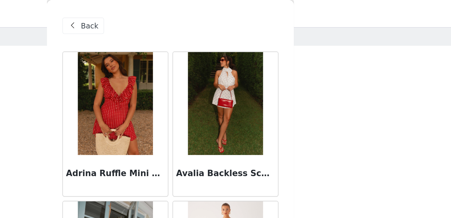
scroll to position [18, 0]
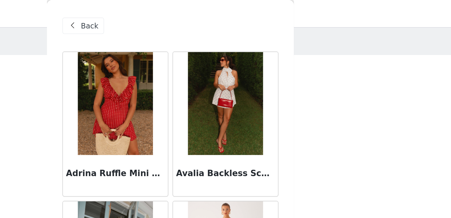
click at [170, 16] on span "Back" at bounding box center [175, 16] width 11 height 7
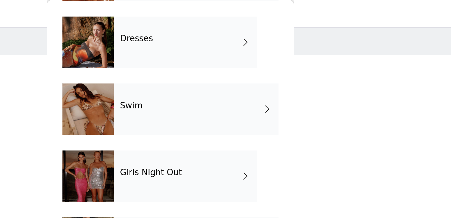
scroll to position [188, 0]
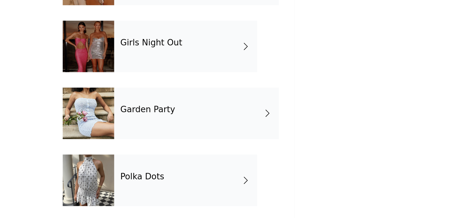
click at [158, 45] on div "Autumn Wear Tops Bottoms Best Sellers Dresses Swim Girls Night Out Garden Party…" at bounding box center [225, 31] width 134 height 374
click at [190, 93] on div "Girls Night Out" at bounding box center [234, 109] width 89 height 32
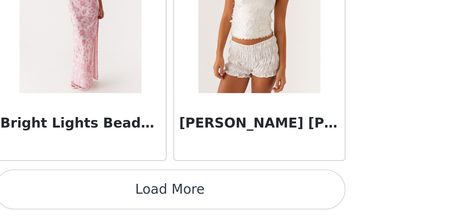
scroll to position [31, 0]
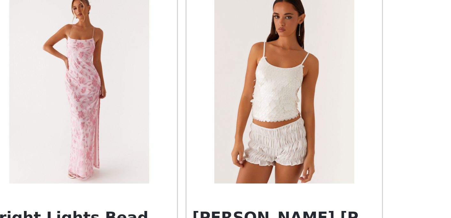
click at [168, 106] on img at bounding box center [191, 138] width 46 height 64
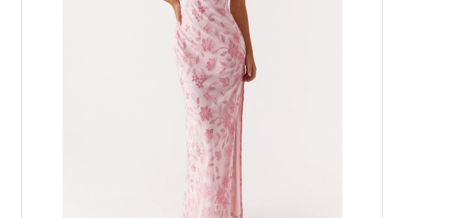
scroll to position [78, 0]
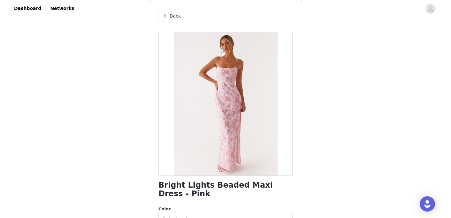
click at [167, 18] on span at bounding box center [165, 16] width 8 height 8
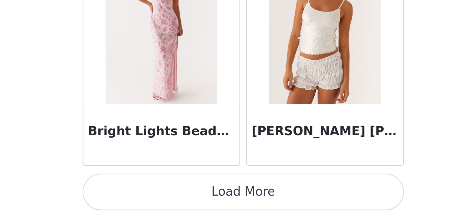
scroll to position [73, 0]
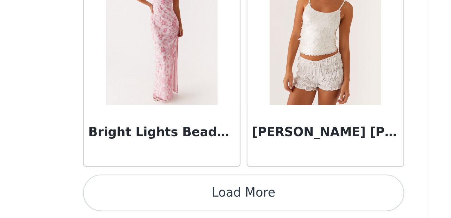
click at [158, 199] on button "Load More" at bounding box center [225, 206] width 134 height 15
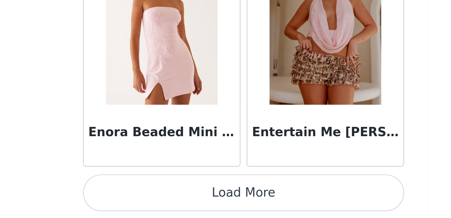
scroll to position [79, 0]
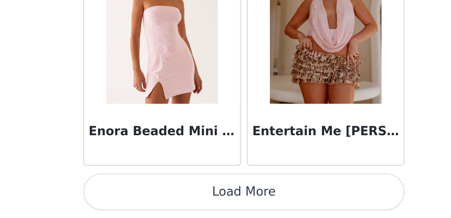
click at [158, 199] on button "Load More" at bounding box center [225, 206] width 134 height 15
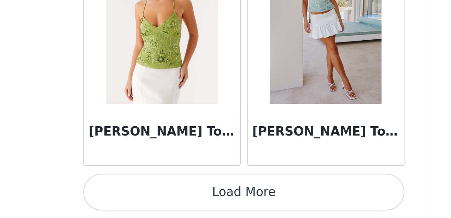
click at [158, 199] on button "Load More" at bounding box center [225, 206] width 134 height 15
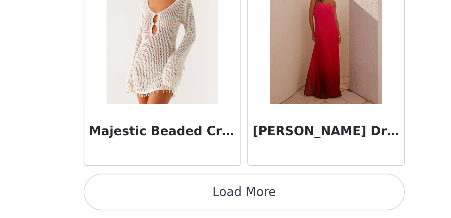
scroll to position [106, 0]
click at [158, 199] on button "Load More" at bounding box center [225, 206] width 134 height 15
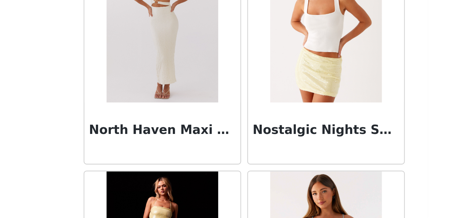
scroll to position [4336, 0]
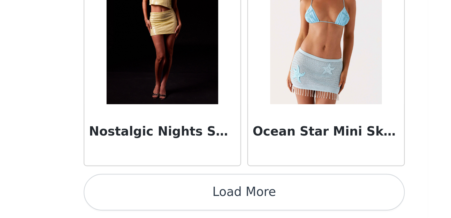
click at [158, 199] on button "Load More" at bounding box center [225, 206] width 134 height 15
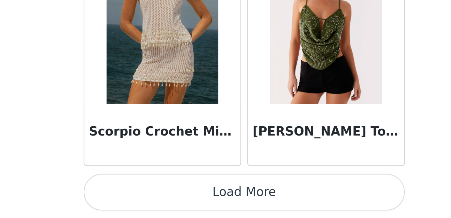
scroll to position [117, 0]
click at [158, 199] on button "Load More" at bounding box center [225, 206] width 134 height 15
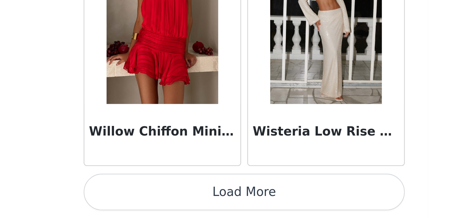
click at [158, 199] on button "Load More" at bounding box center [225, 206] width 134 height 15
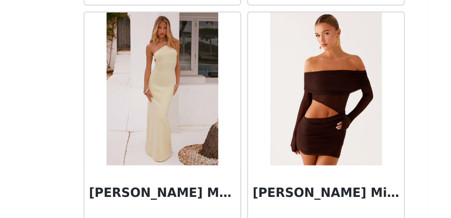
scroll to position [1566, 0]
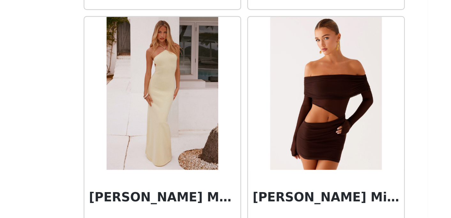
click at [168, 134] on img at bounding box center [191, 166] width 46 height 64
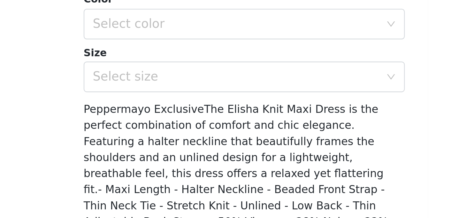
scroll to position [125, 0]
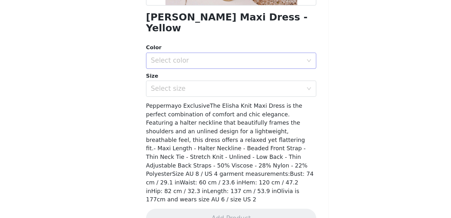
click at [167, 91] on div "Select color" at bounding box center [221, 94] width 119 height 6
click at [158, 94] on li "Yellow" at bounding box center [225, 99] width 134 height 10
click at [162, 113] on div "Select size" at bounding box center [221, 116] width 119 height 6
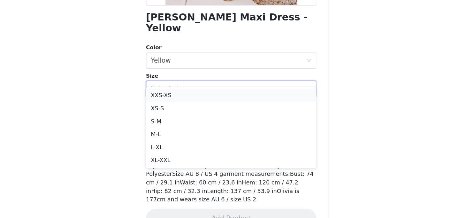
click at [158, 116] on li "XXS-XS" at bounding box center [225, 121] width 134 height 10
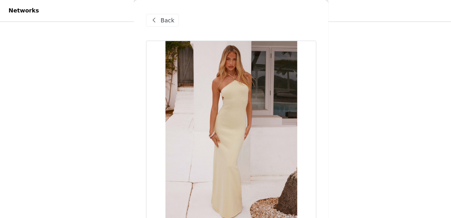
scroll to position [11, 0]
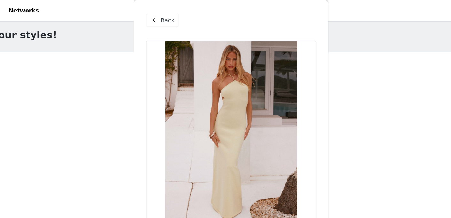
click at [170, 18] on span "Back" at bounding box center [175, 16] width 11 height 7
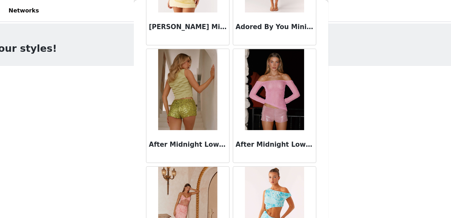
scroll to position [0, 0]
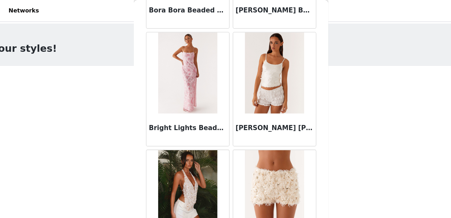
click at [168, 70] on img at bounding box center [191, 58] width 46 height 64
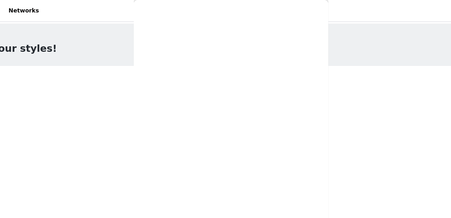
scroll to position [127, 0]
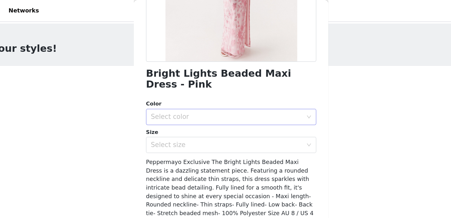
click at [165, 95] on div "Select color" at bounding box center [223, 92] width 122 height 12
click at [158, 104] on li "Pink" at bounding box center [225, 106] width 134 height 10
click at [162, 111] on div "Select size" at bounding box center [221, 114] width 119 height 6
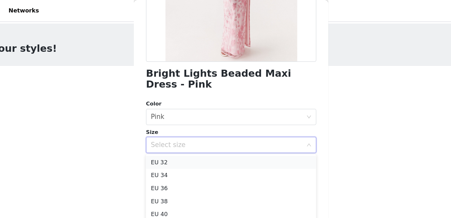
click at [158, 128] on li "EU 32" at bounding box center [225, 128] width 134 height 10
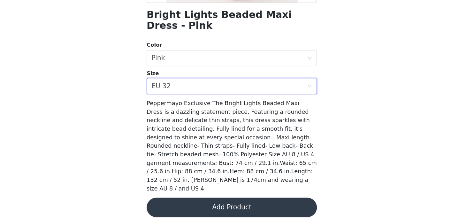
click at [186, 202] on button "Add Product" at bounding box center [225, 209] width 134 height 15
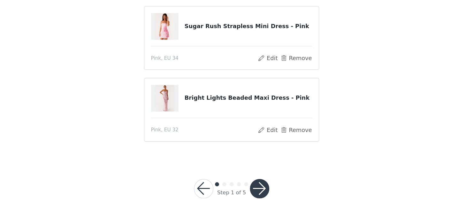
scroll to position [133, 0]
click at [240, 188] on button "button" at bounding box center [247, 195] width 15 height 15
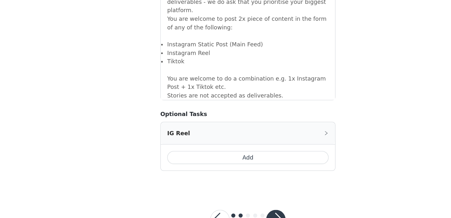
scroll to position [575, 0]
click at [240, 211] on button "button" at bounding box center [247, 218] width 15 height 15
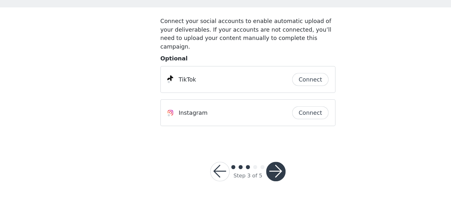
click at [240, 173] on button "button" at bounding box center [247, 180] width 15 height 15
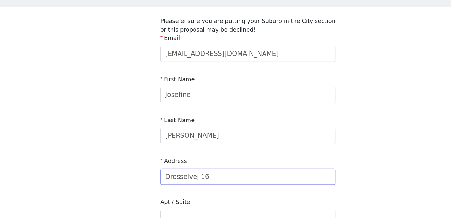
scroll to position [39, 0]
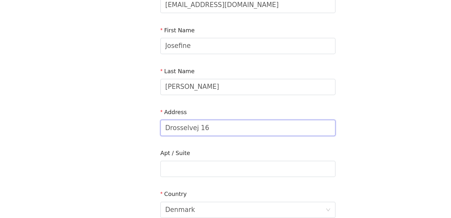
click at [157, 140] on input "Drosselvej 16" at bounding box center [226, 146] width 138 height 13
paste input "[STREET_ADDRESS][PERSON_NAME]"
drag, startPoint x: 197, startPoint y: 101, endPoint x: 206, endPoint y: 101, distance: 9.3
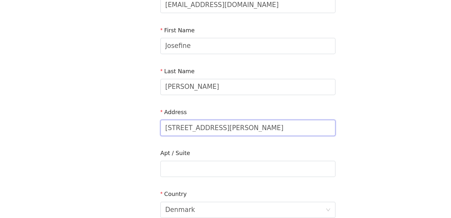
click at [206, 140] on input "[STREET_ADDRESS][PERSON_NAME]" at bounding box center [226, 146] width 138 height 13
type input "Calle don [PERSON_NAME]"
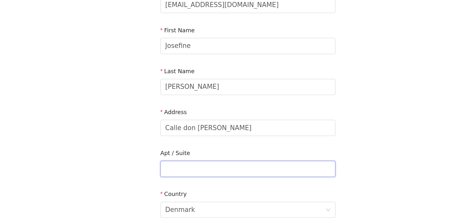
click at [157, 173] on input "text" at bounding box center [226, 179] width 138 height 13
paste input "37"
type input "37"
click at [103, 123] on div "STEP 4 OF 5 Shipping Information Please ensure you are putting your Suburb in t…" at bounding box center [225, 156] width 451 height 352
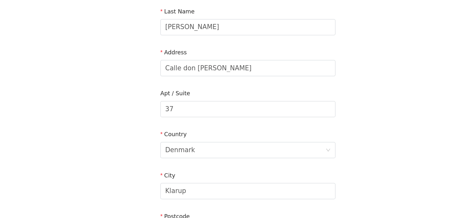
scroll to position [96, 0]
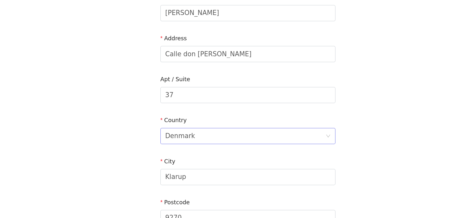
click at [160, 147] on div "Denmark" at bounding box center [172, 153] width 24 height 12
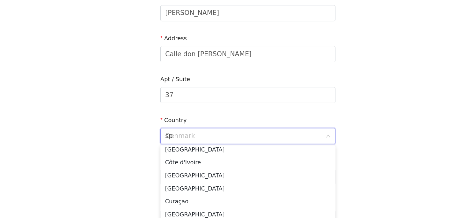
scroll to position [0, 0]
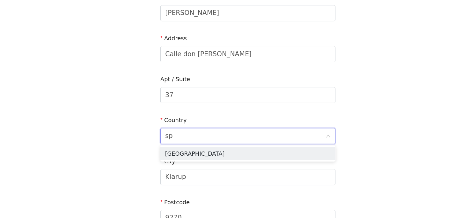
type input "spa"
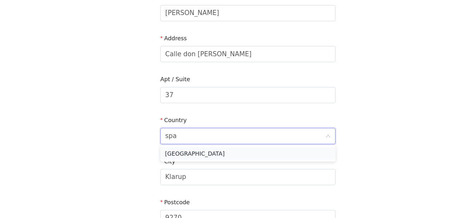
click at [157, 162] on li "[GEOGRAPHIC_DATA]" at bounding box center [226, 167] width 138 height 10
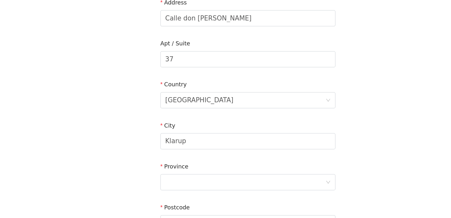
scroll to position [126, 0]
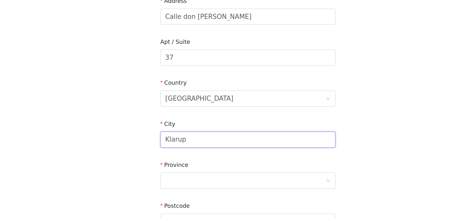
click at [157, 150] on input "Klarup" at bounding box center [226, 156] width 138 height 13
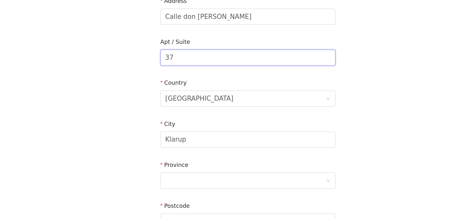
click at [157, 85] on input "37" at bounding box center [226, 91] width 138 height 13
type input "3"
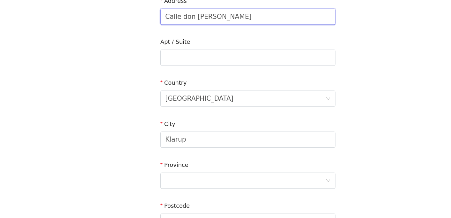
click at [214, 53] on input "Calle don [PERSON_NAME]" at bounding box center [226, 59] width 138 height 13
type input "[STREET_ADDRESS][PERSON_NAME]"
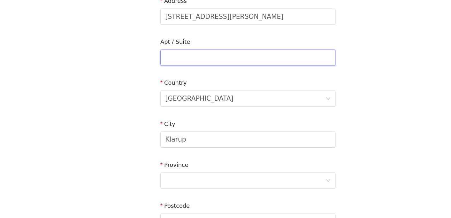
click at [176, 85] on input "text" at bounding box center [226, 91] width 138 height 13
paste input "Esc. 6, Apartamento 4B"
type input "Esc. 6, Apartamento 4B"
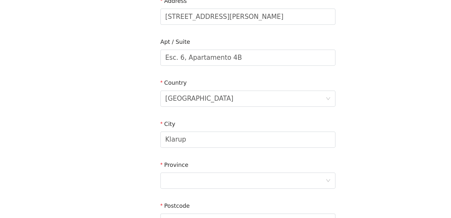
click at [114, 81] on div "STEP 4 OF 5 Shipping Information Please ensure you are putting your Suburb in t…" at bounding box center [225, 85] width 451 height 385
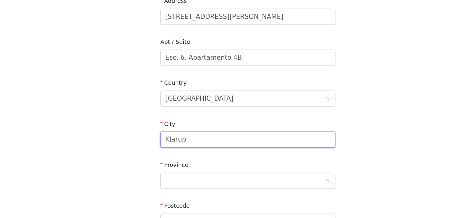
click at [157, 150] on input "Klarup" at bounding box center [226, 156] width 138 height 13
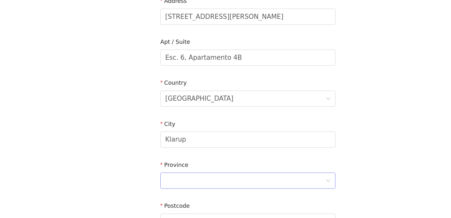
click at [198, 182] on div at bounding box center [223, 188] width 126 height 12
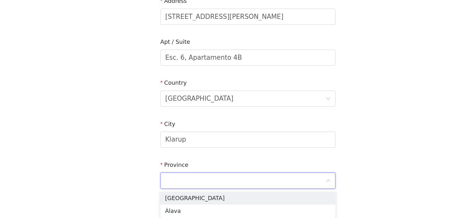
scroll to position [136, 0]
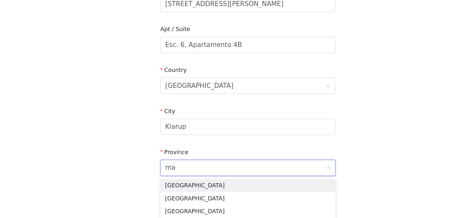
type input "m"
type input "c"
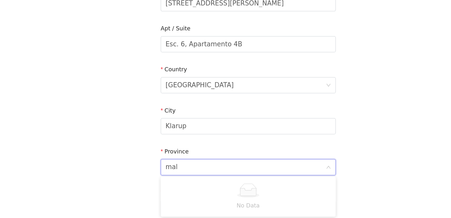
scroll to position [137, 0]
click at [171, 172] on input "malaga" at bounding box center [223, 178] width 126 height 12
type input "malaga"
click at [177, 108] on form "Email [EMAIL_ADDRESS][DOMAIN_NAME] First Name [PERSON_NAME] Last Name [PERSON_N…" at bounding box center [226, 93] width 138 height 315
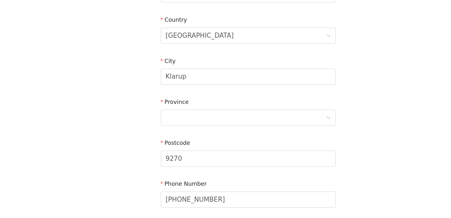
scroll to position [181, 0]
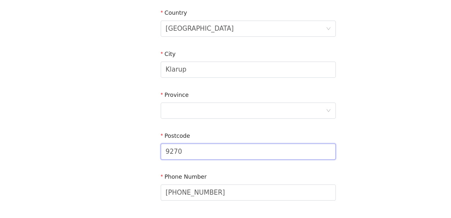
click at [157, 159] on input "9270" at bounding box center [226, 165] width 138 height 13
paste input "29649"
type input "29649"
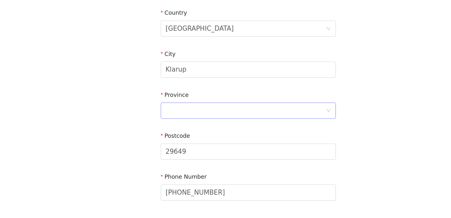
click at [160, 127] on div at bounding box center [223, 133] width 126 height 12
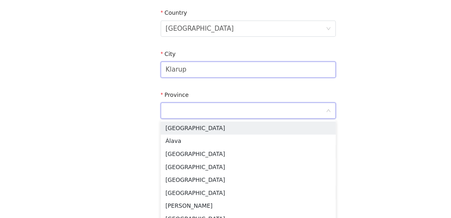
click at [157, 95] on input "Klarup" at bounding box center [226, 101] width 138 height 13
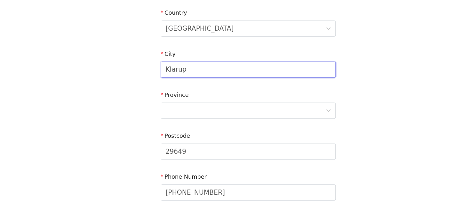
click at [157, 95] on input "Klarup" at bounding box center [226, 101] width 138 height 13
type input "m"
type input "Mijas"
click at [157, 97] on form "Email [EMAIL_ADDRESS][DOMAIN_NAME] First Name [PERSON_NAME] Last Name [PERSON_N…" at bounding box center [226, 49] width 138 height 315
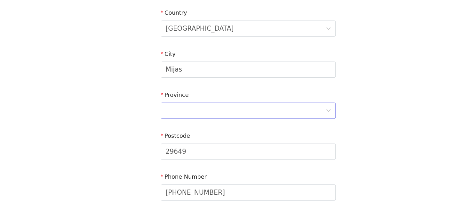
click at [160, 127] on div at bounding box center [223, 133] width 126 height 12
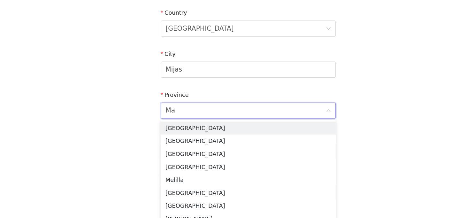
type input "M"
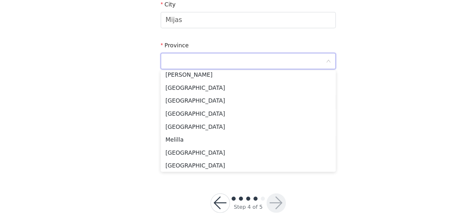
scroll to position [290, 0]
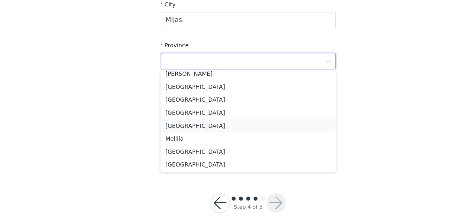
click at [157, 140] on li "[GEOGRAPHIC_DATA]" at bounding box center [226, 145] width 138 height 10
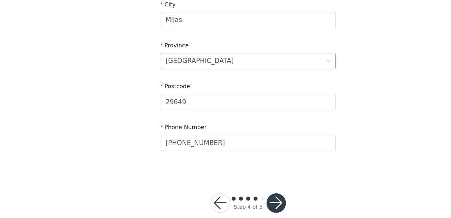
scroll to position [223, 0]
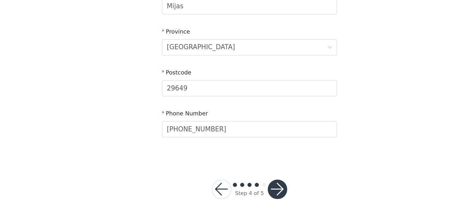
click at [240, 188] on button "button" at bounding box center [247, 195] width 15 height 15
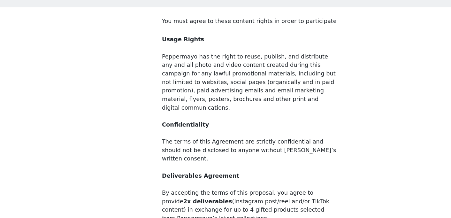
scroll to position [58, 0]
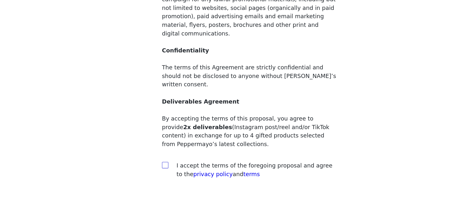
click at [157, 174] on input "checkbox" at bounding box center [159, 176] width 4 height 4
checkbox input "true"
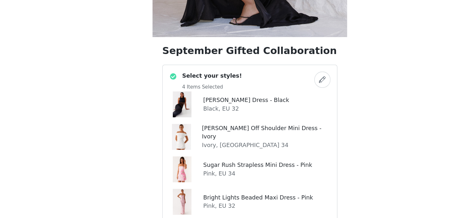
scroll to position [136, 0]
